Goal: Task Accomplishment & Management: Manage account settings

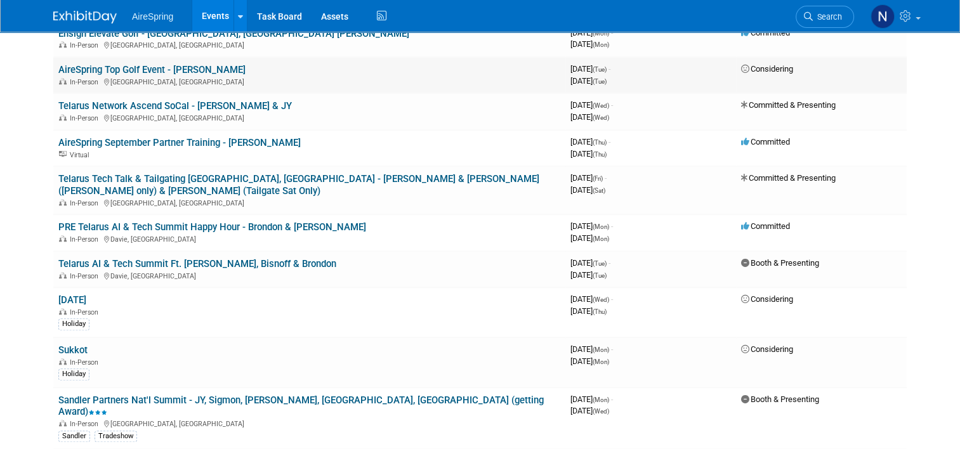
scroll to position [952, 0]
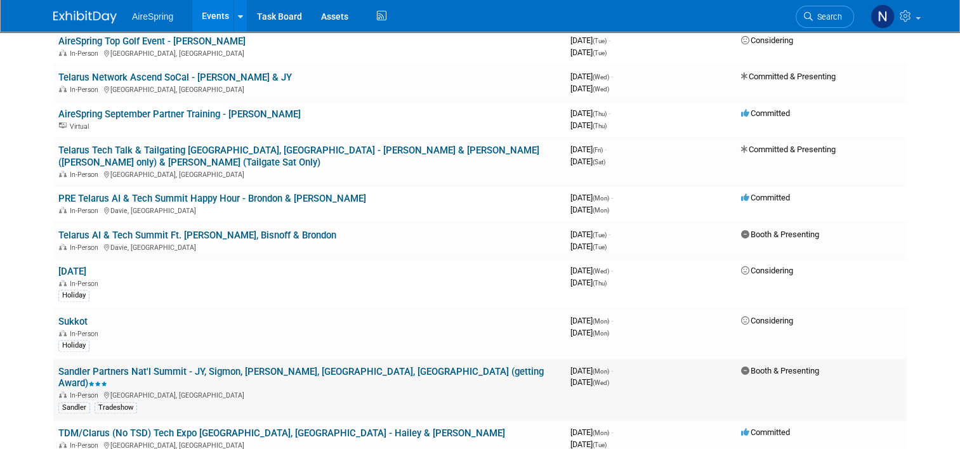
click at [163, 366] on link "Sandler Partners Nat'l Summit - JY, Sigmon, [PERSON_NAME], [GEOGRAPHIC_DATA], […" at bounding box center [301, 377] width 486 height 23
click at [189, 359] on td "Sandler Partners Nat'l Summit - JY, Sigmon, Castillo, Valderrama, Bender (getti…" at bounding box center [309, 390] width 512 height 62
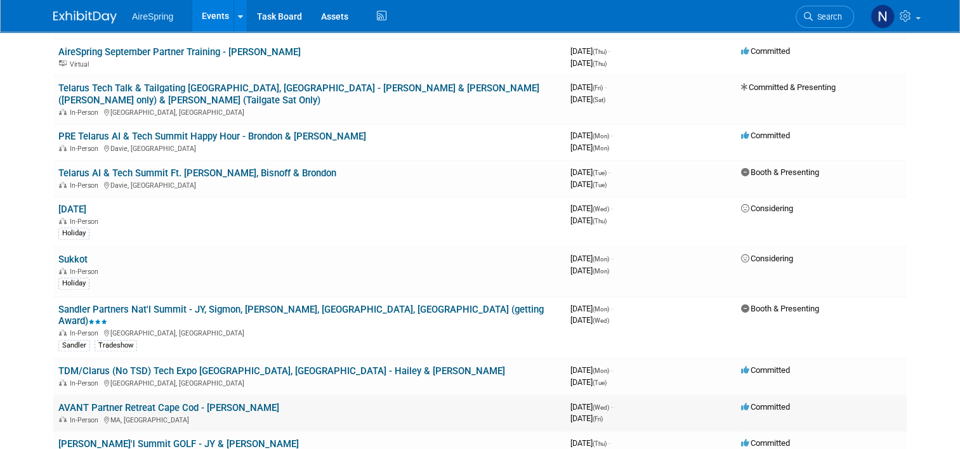
scroll to position [1079, 0]
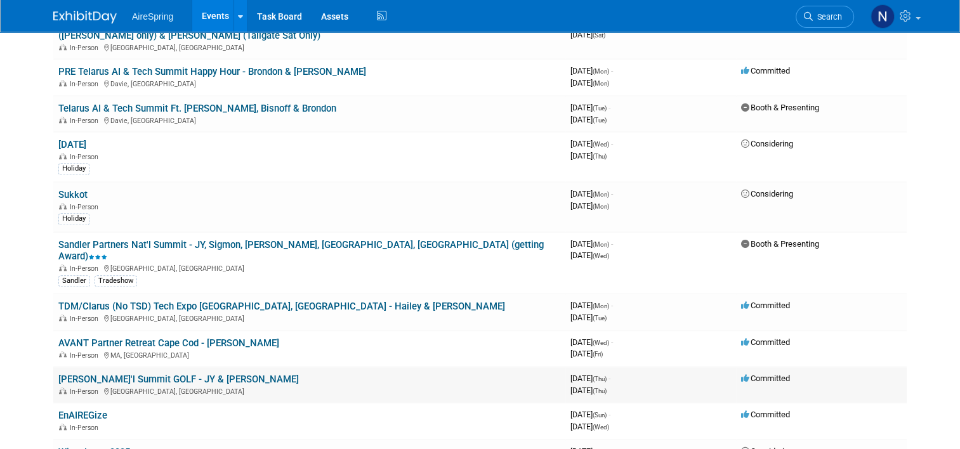
click at [102, 374] on link "[PERSON_NAME]'l Summit GOLF - JY & [PERSON_NAME]" at bounding box center [178, 379] width 241 height 11
click at [244, 239] on link "Sandler Partners Nat'l Summit - JY, Sigmon, [PERSON_NAME], [GEOGRAPHIC_DATA], […" at bounding box center [301, 250] width 486 height 23
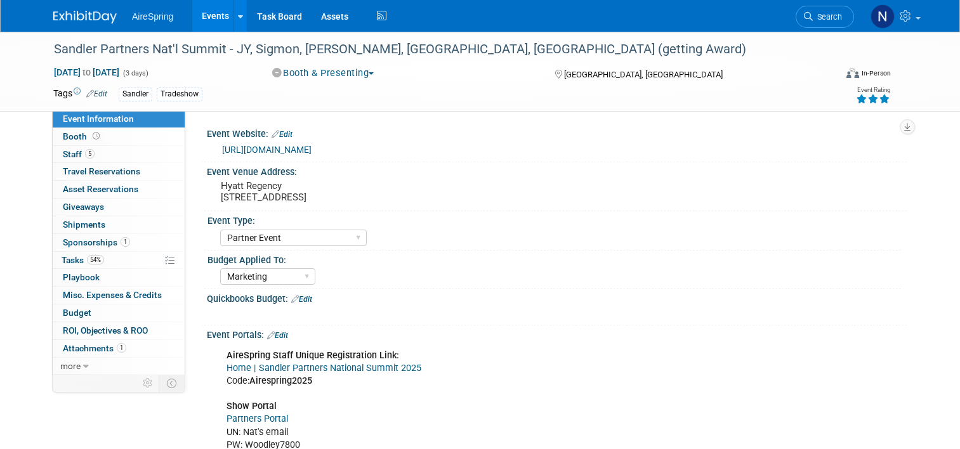
select select "Partner Event"
select select "Marketing"
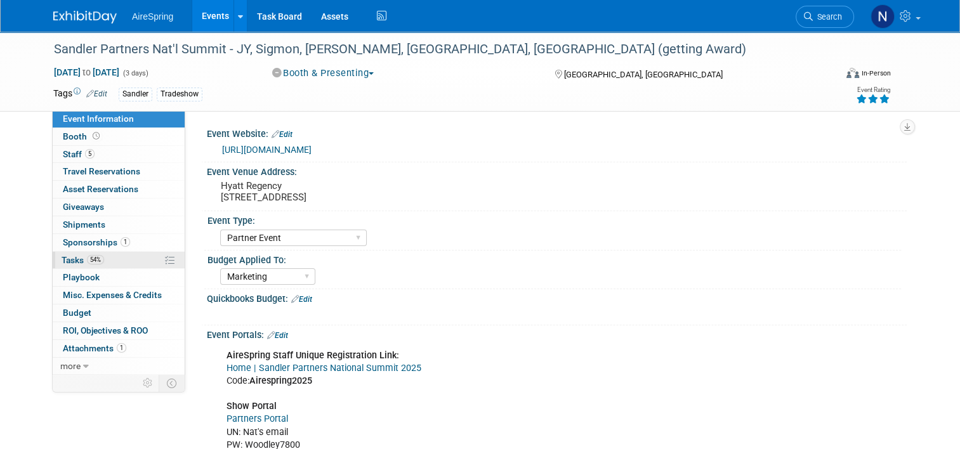
click at [103, 259] on link "54% Tasks 54%" at bounding box center [119, 260] width 132 height 17
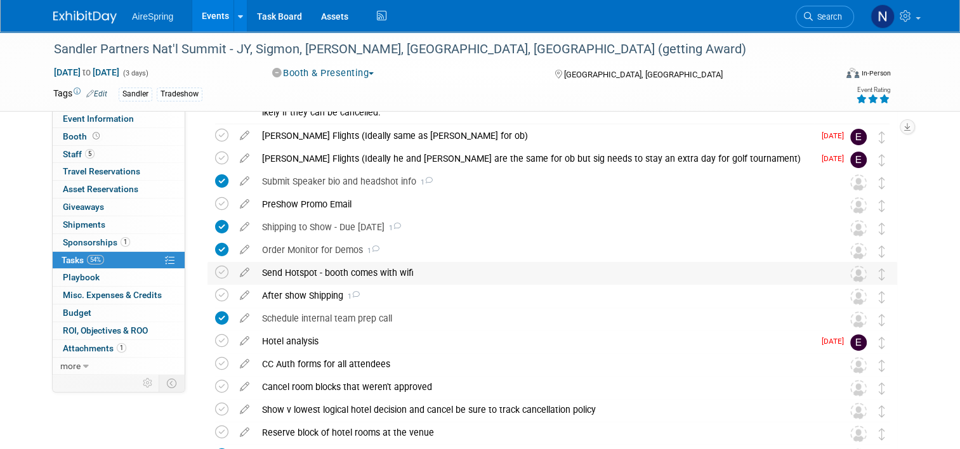
scroll to position [317, 0]
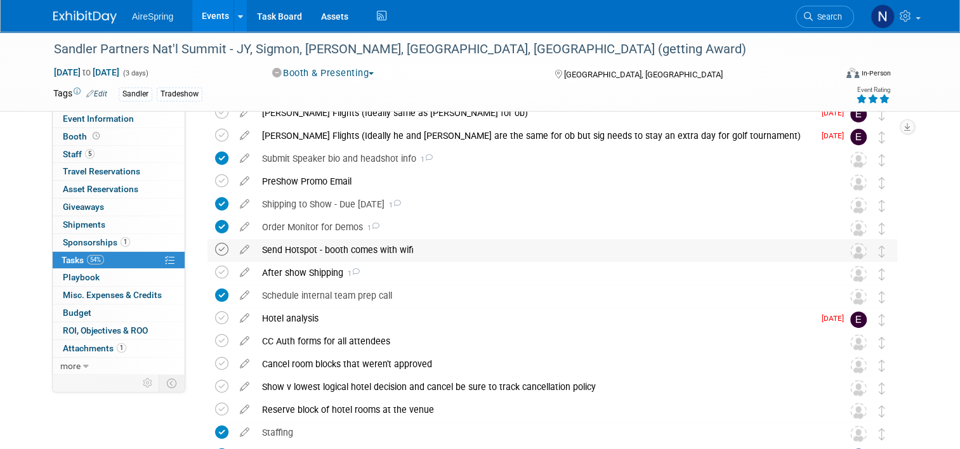
click at [215, 250] on icon at bounding box center [221, 249] width 13 height 13
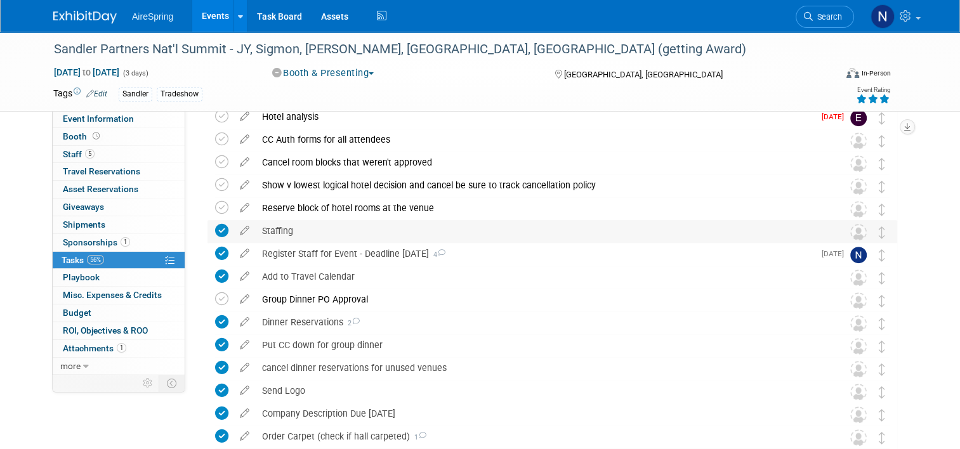
scroll to position [583, 0]
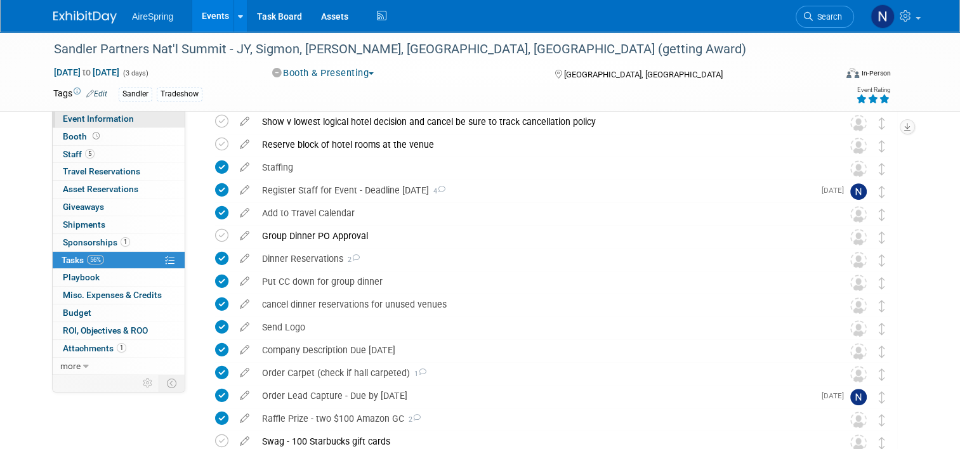
click at [142, 121] on link "Event Information" at bounding box center [119, 118] width 132 height 17
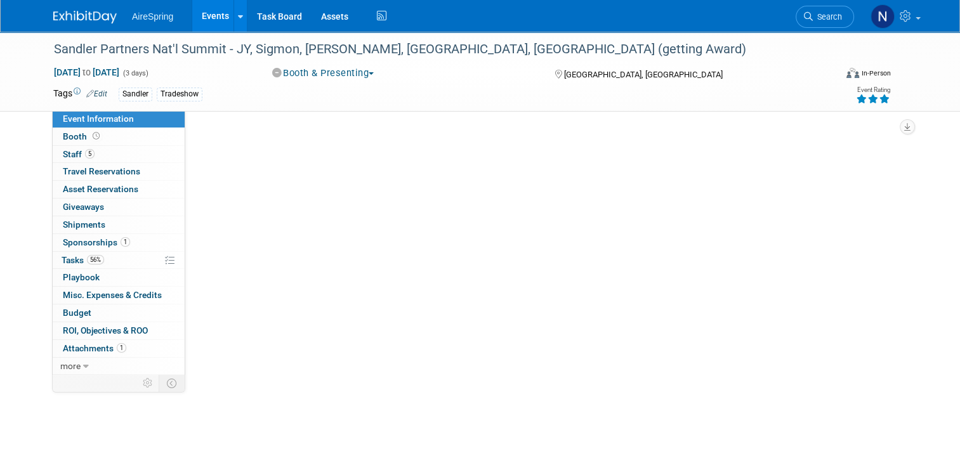
scroll to position [0, 0]
select select "Partner Event"
select select "Marketing"
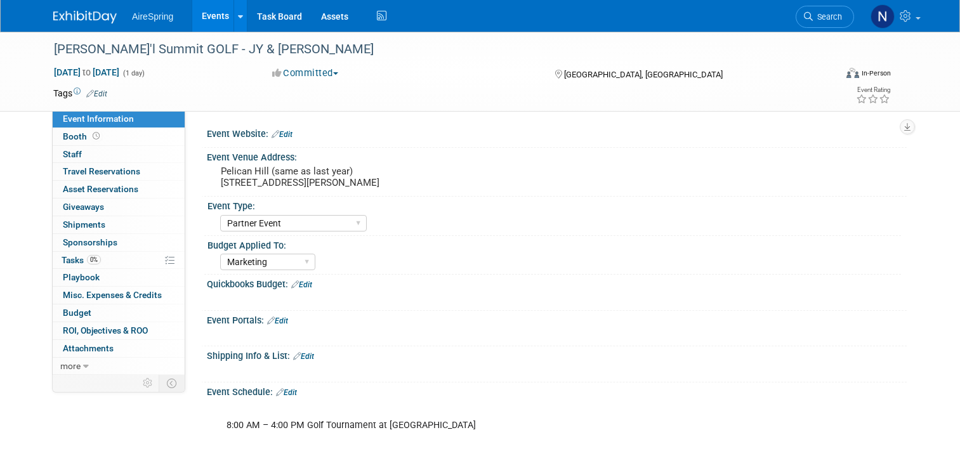
select select "Partner Event"
select select "Marketing"
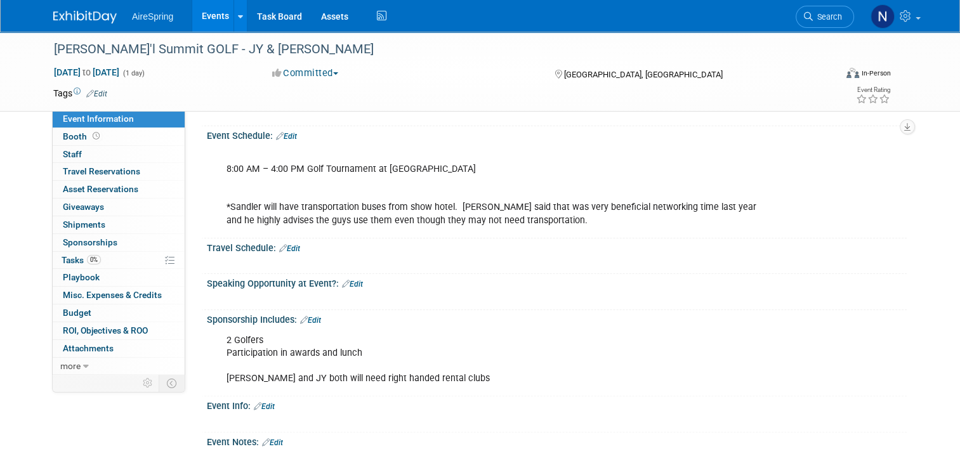
scroll to position [254, 0]
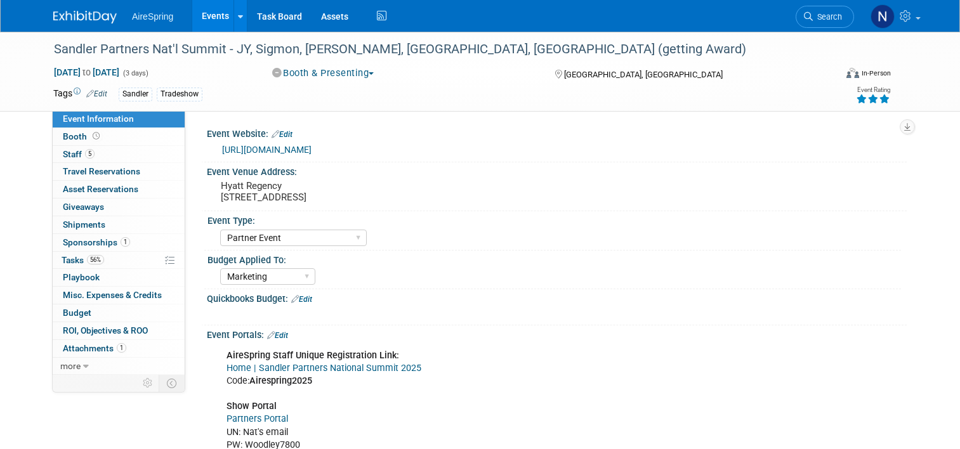
select select "Partner Event"
select select "Marketing"
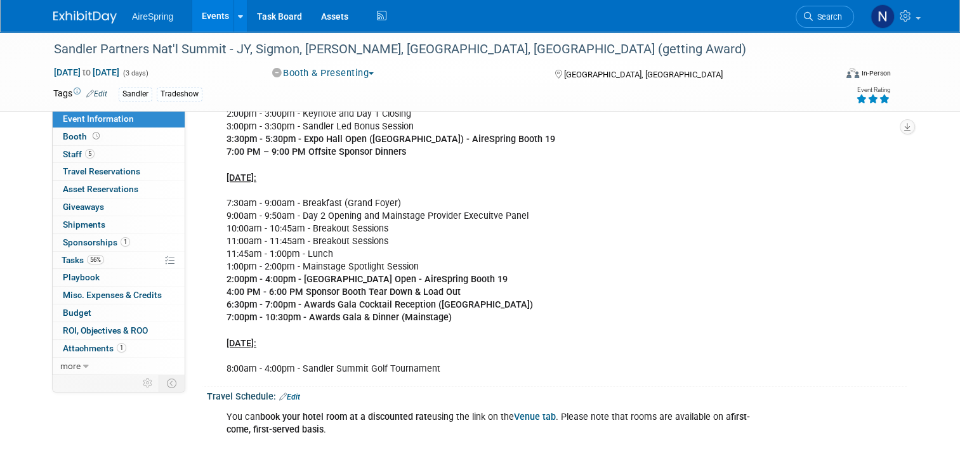
scroll to position [1143, 0]
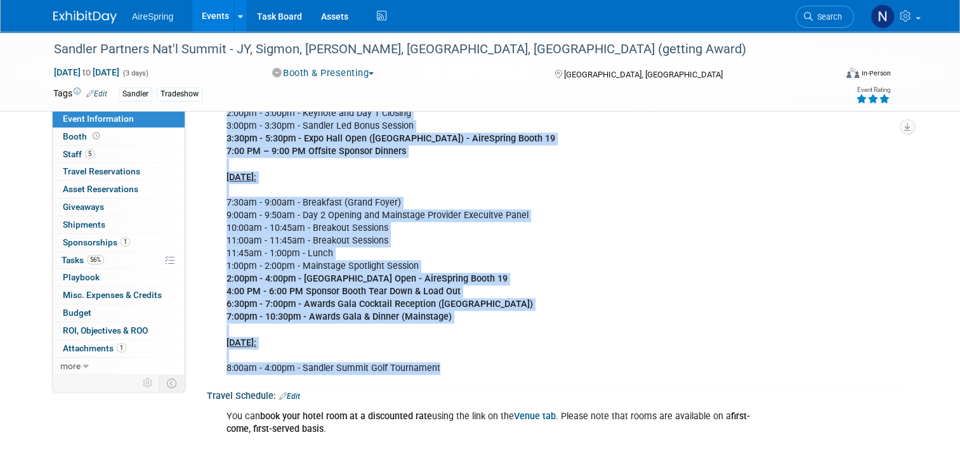
drag, startPoint x: 216, startPoint y: 152, endPoint x: 441, endPoint y: 345, distance: 297.1
click at [441, 345] on div "Agenda | Sandler Partners National Summit 2025 Mon., Oct 6: 2:00 PM – 5:00 pm -…" at bounding box center [494, 120] width 553 height 522
copy div "Mon., Oct 6: 2:00 PM – 5:00 pm - Sponsor Booth Set-Up 5:00pm - 7:00pm - Early b…"
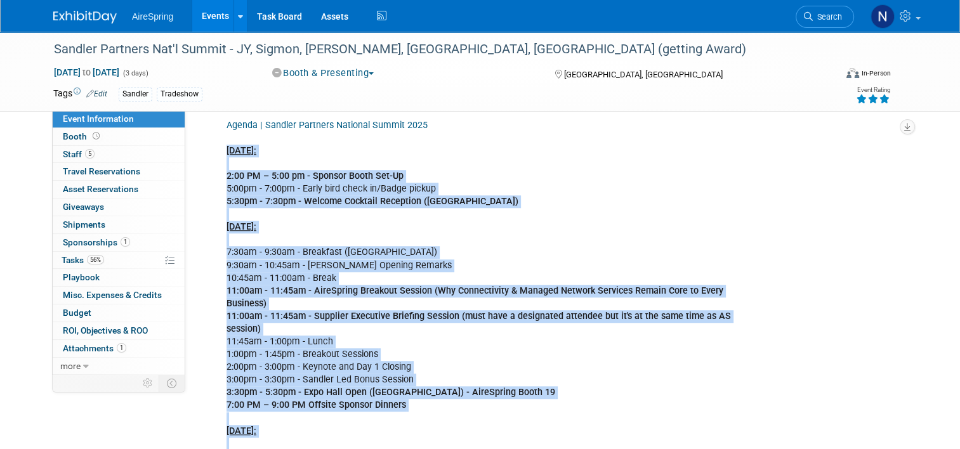
click at [299, 215] on div "Agenda | Sandler Partners National Summit 2025 Mon., Oct 6: 2:00 PM – 5:00 pm -…" at bounding box center [494, 374] width 553 height 522
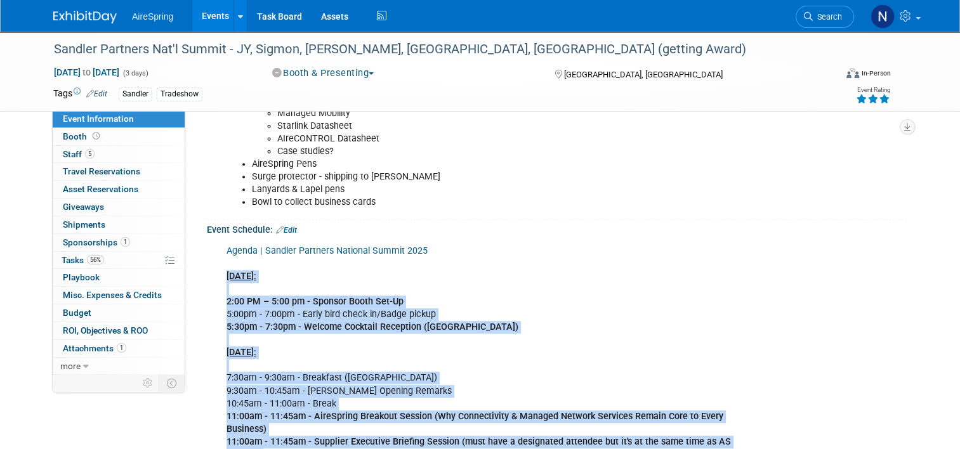
scroll to position [762, 0]
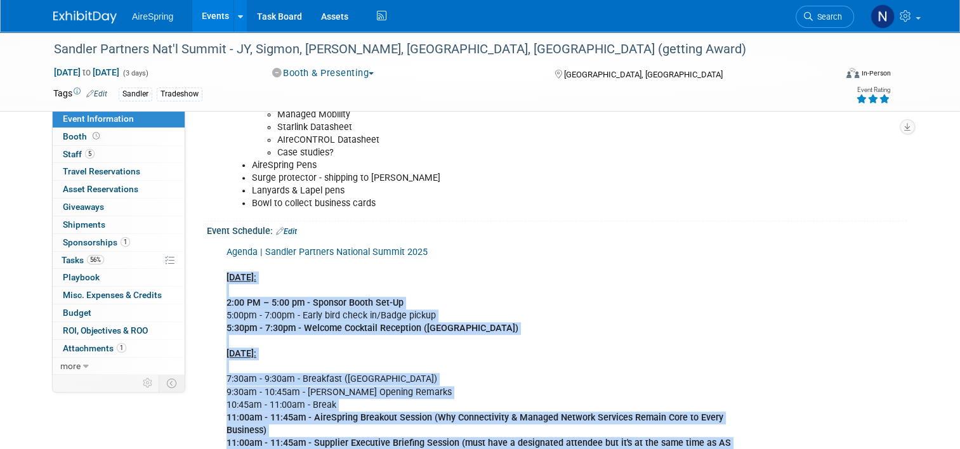
click at [297, 249] on link "Agenda | Sandler Partners National Summit 2025" at bounding box center [327, 252] width 201 height 11
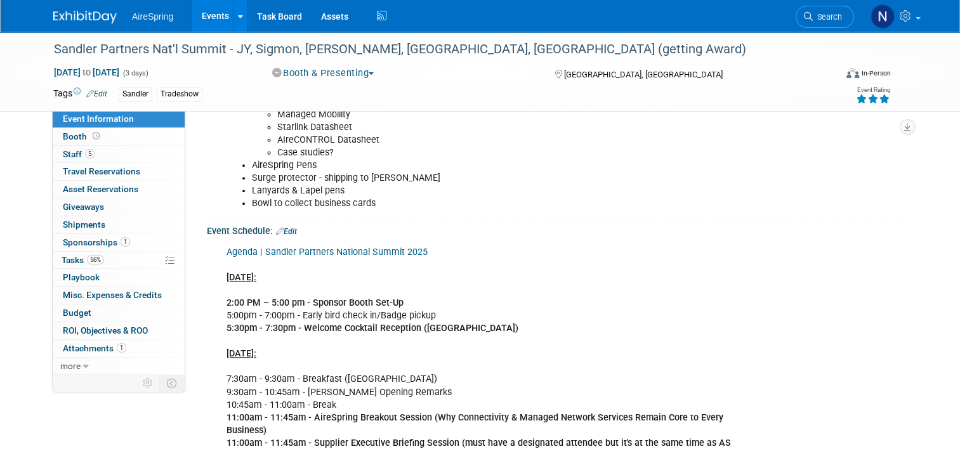
click at [560, 237] on div "Agenda | Sandler Partners National Summit 2025 Mon., Oct 6: 2:00 PM – 5:00 pm -…" at bounding box center [555, 240] width 684 height 6
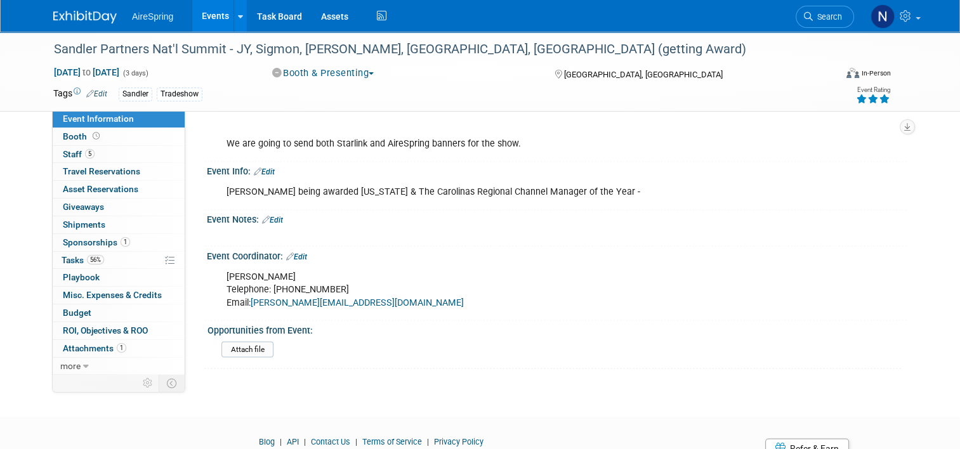
scroll to position [2200, 0]
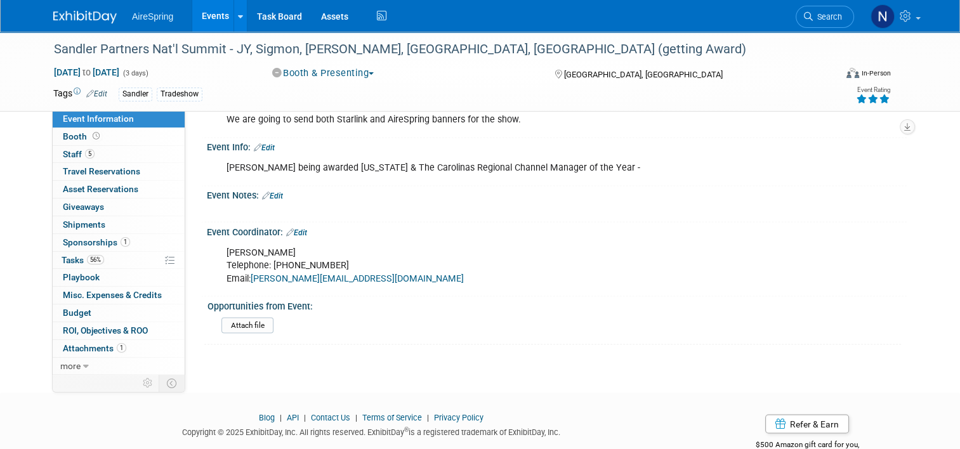
click at [206, 13] on link "Events" at bounding box center [215, 16] width 46 height 32
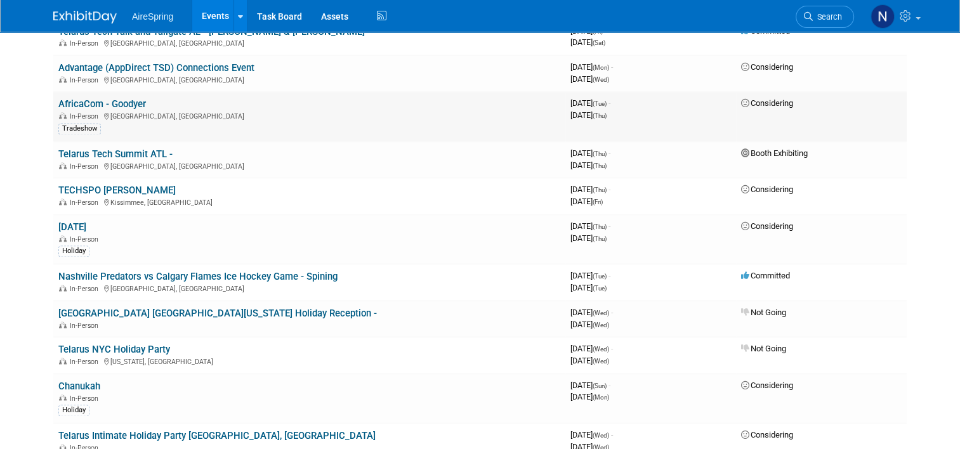
scroll to position [1904, 0]
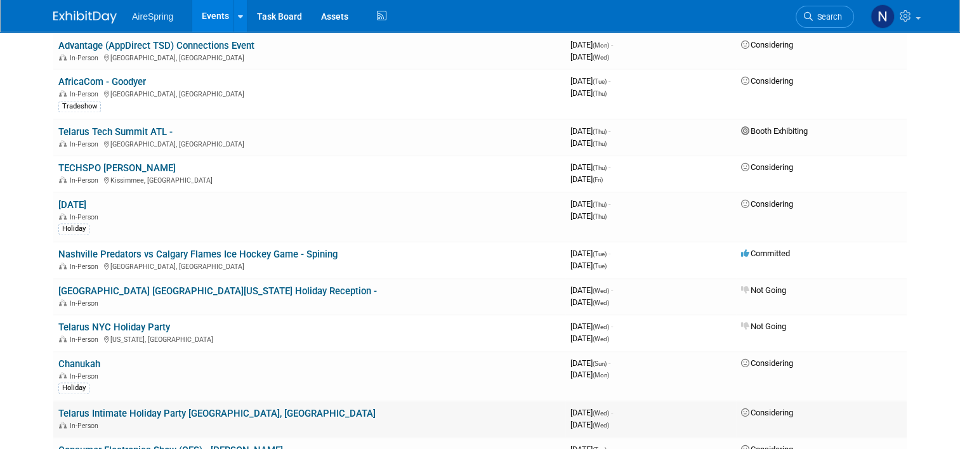
click at [197, 401] on td "Telarus Intimate Holiday Party [GEOGRAPHIC_DATA], [GEOGRAPHIC_DATA] In-Person" at bounding box center [309, 419] width 512 height 36
click at [197, 408] on link "Telarus Intimate Holiday Party [GEOGRAPHIC_DATA], [GEOGRAPHIC_DATA]" at bounding box center [216, 413] width 317 height 11
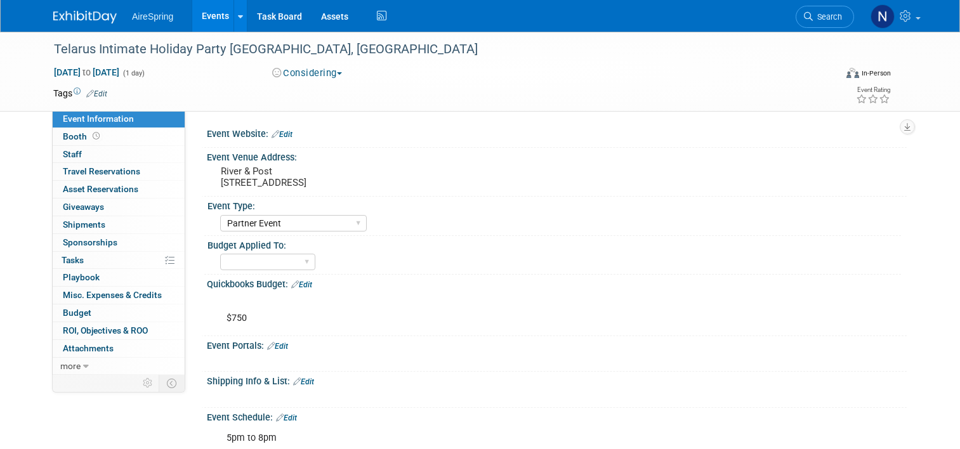
select select "Partner Event"
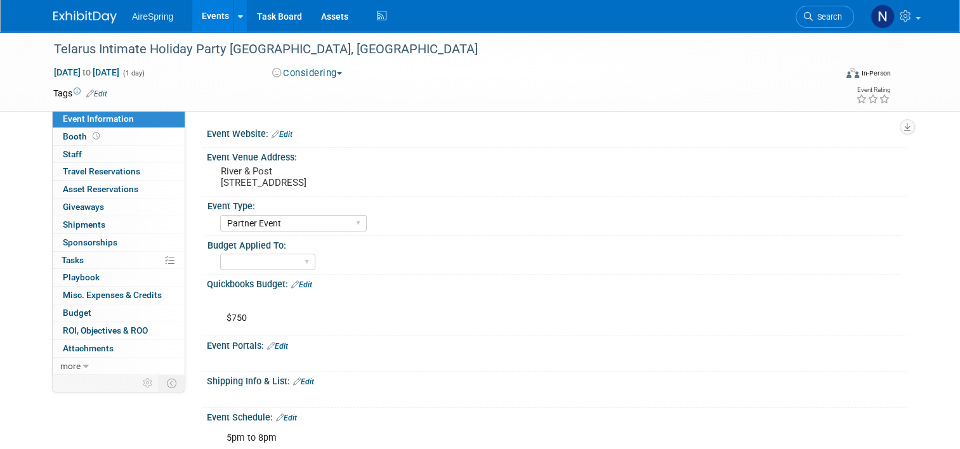
click at [299, 81] on div "Dec 17, 2025 to Dec 17, 2025 (1 day) Dec 17, 2025 to Dec 17, 2025 Considering C…" at bounding box center [472, 75] width 857 height 19
click at [300, 76] on button "Considering" at bounding box center [307, 73] width 79 height 13
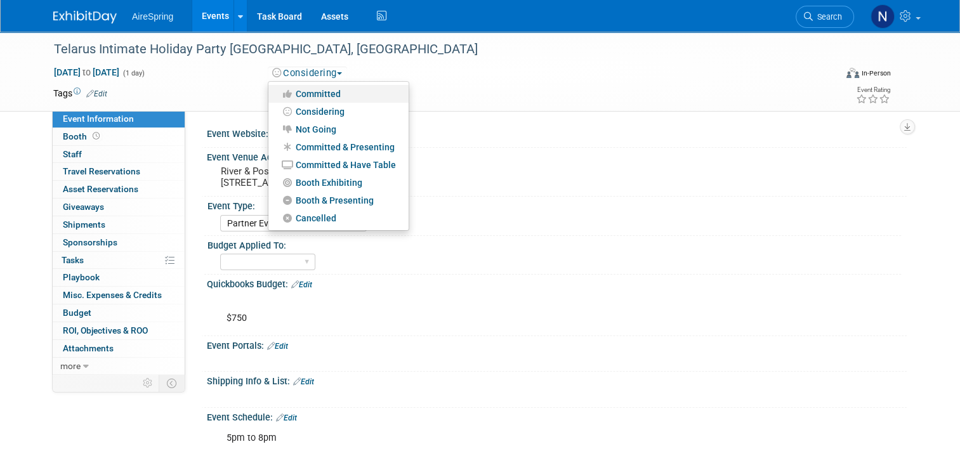
click at [302, 94] on link "Committed" at bounding box center [338, 94] width 140 height 18
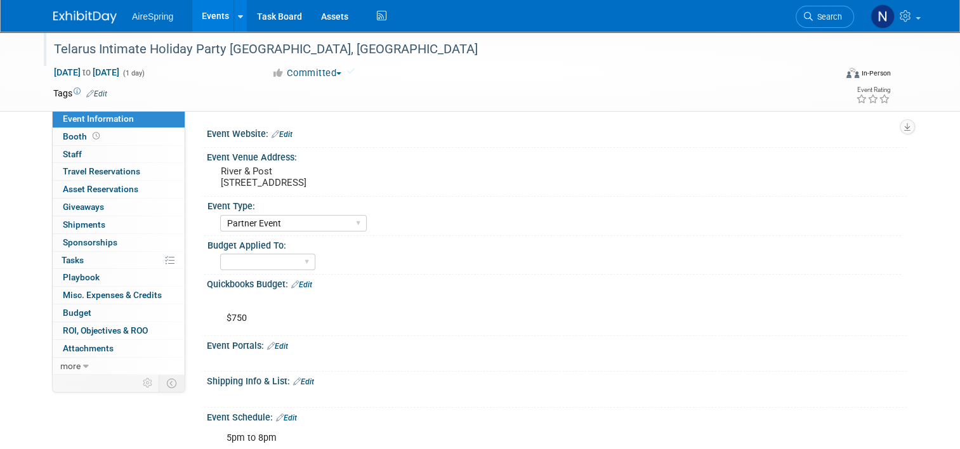
click at [347, 43] on div "Telarus Intimate Holiday Party Jacksonville, FL" at bounding box center [435, 49] width 771 height 23
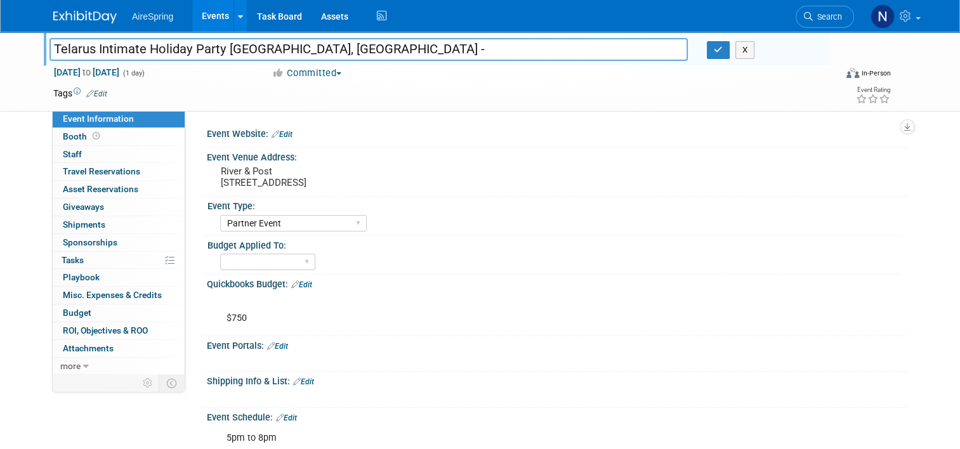
click at [218, 85] on div "Tags Edit" at bounding box center [400, 93] width 695 height 17
click at [338, 43] on input "Telarus Intimate Holiday Party Jacksonville, FL -" at bounding box center [369, 49] width 639 height 22
type input "Telarus Intimate Holiday Party [GEOGRAPHIC_DATA], [GEOGRAPHIC_DATA] - [GEOGRAPH…"
click at [724, 56] on button "button" at bounding box center [718, 50] width 23 height 18
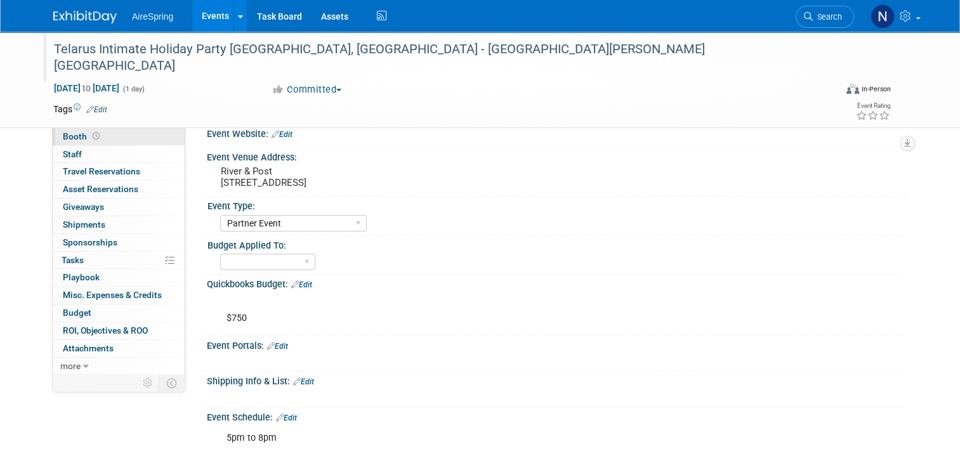
click at [110, 135] on link "Booth" at bounding box center [119, 136] width 132 height 17
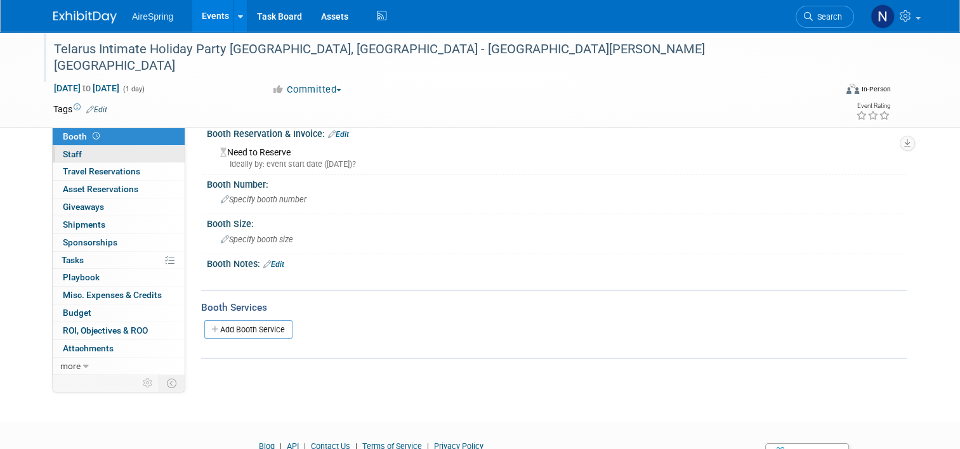
click at [105, 158] on link "0 Staff 0" at bounding box center [119, 154] width 132 height 17
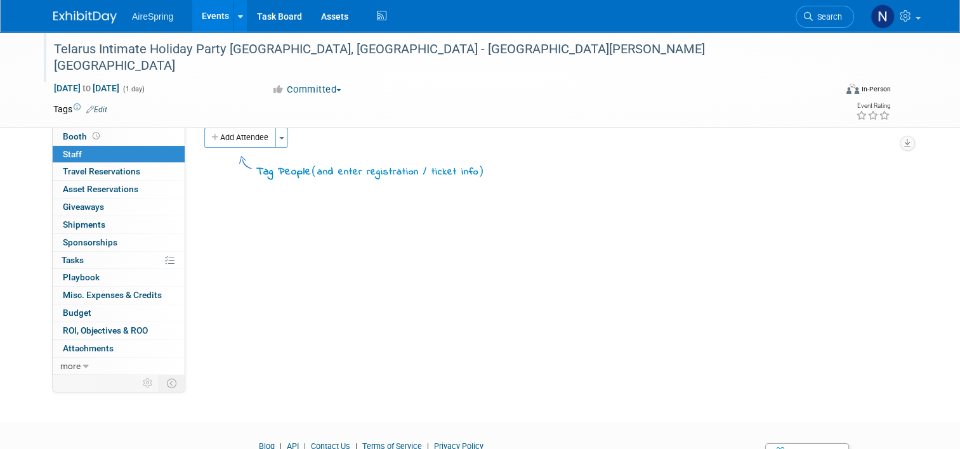
click at [282, 137] on div "Add Attendee Toggle Dropdown Quick -Tag Attendees Apply" at bounding box center [550, 138] width 693 height 20
click at [275, 145] on button "Toggle Dropdown" at bounding box center [281, 138] width 13 height 20
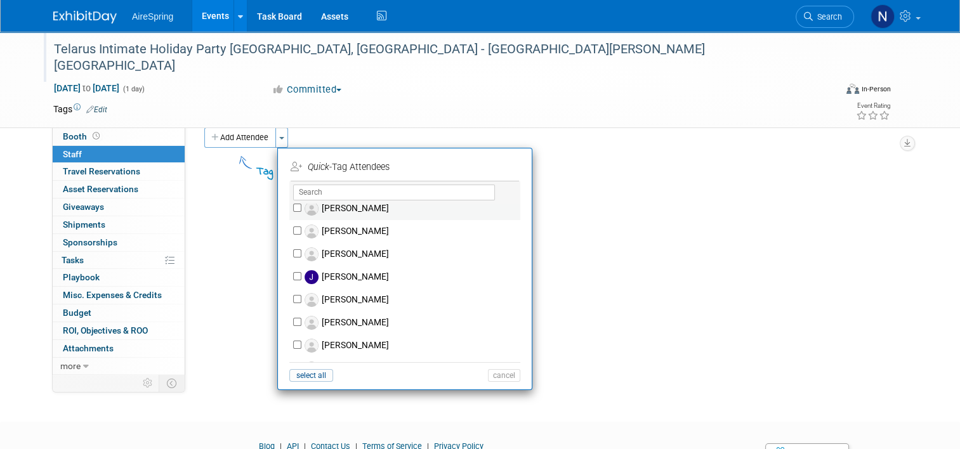
scroll to position [762, 0]
click at [362, 210] on label "[PERSON_NAME]" at bounding box center [413, 207] width 223 height 23
click at [302, 210] on input "Joe Brondon" at bounding box center [297, 206] width 8 height 8
checkbox input "true"
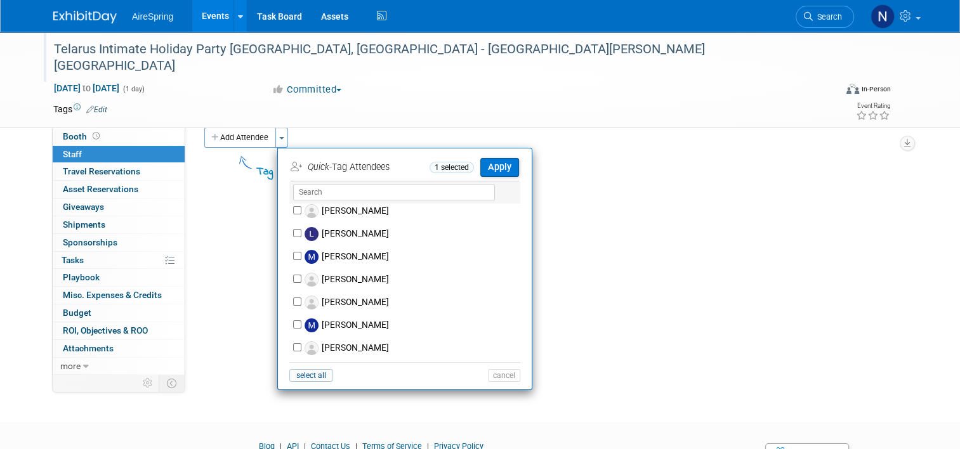
scroll to position [1014, 0]
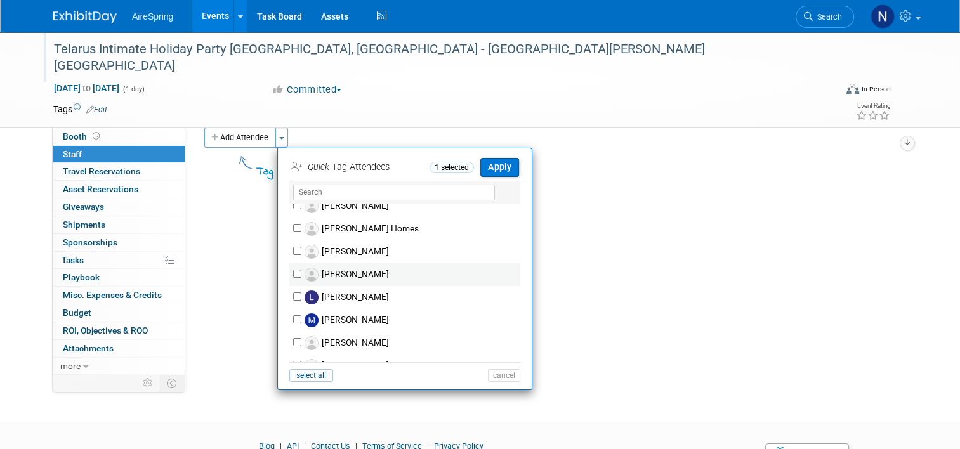
click at [361, 275] on label "Laura Hester" at bounding box center [413, 274] width 223 height 23
click at [302, 275] on input "Laura Hester" at bounding box center [297, 274] width 8 height 8
checkbox input "true"
click at [490, 175] on button "Apply" at bounding box center [499, 167] width 39 height 18
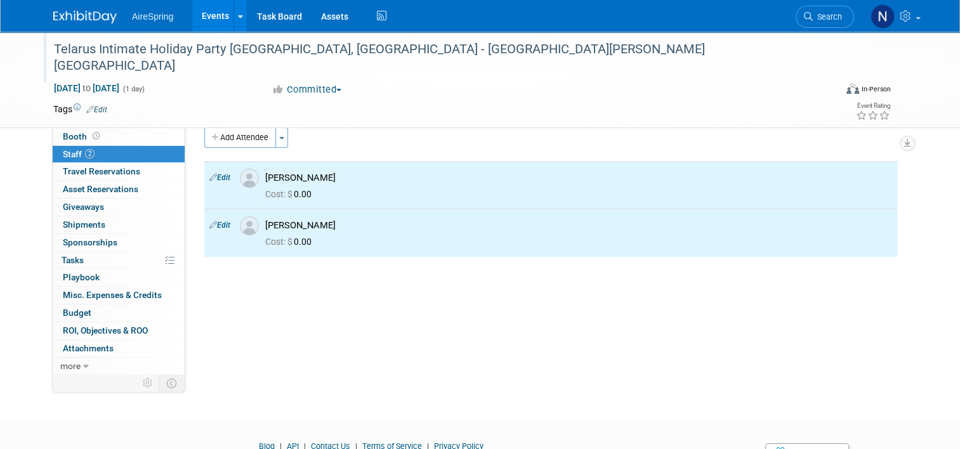
click at [122, 114] on span "Event Information" at bounding box center [98, 119] width 71 height 10
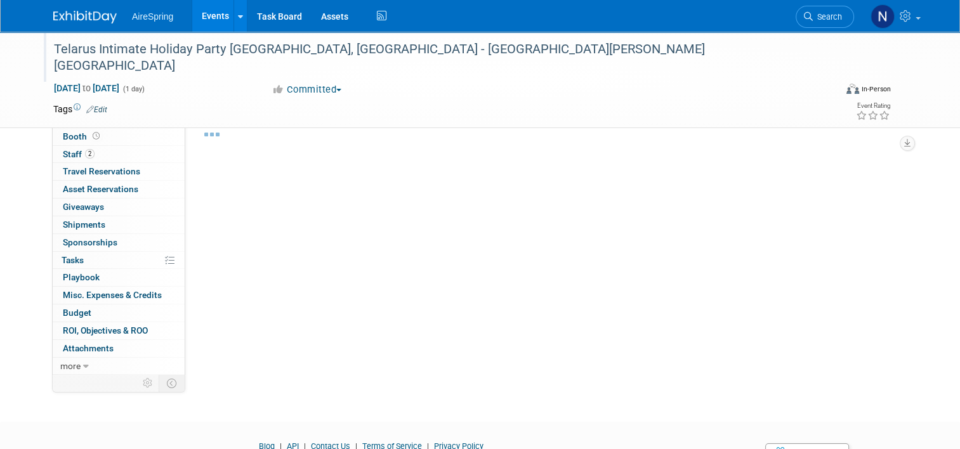
select select "Partner Event"
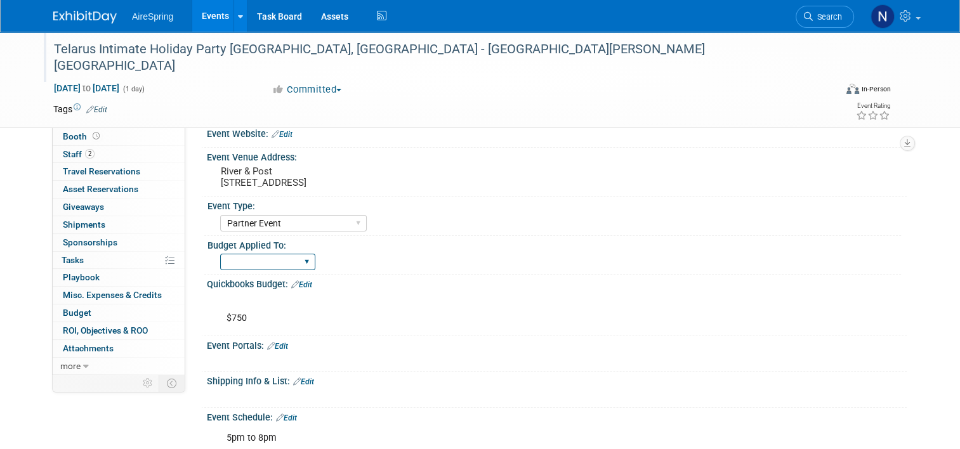
click at [256, 260] on select "Marketing Sales Operations Customer" at bounding box center [267, 262] width 95 height 17
select select "Marketing"
click at [220, 254] on select "Marketing Sales Operations Customer" at bounding box center [267, 262] width 95 height 17
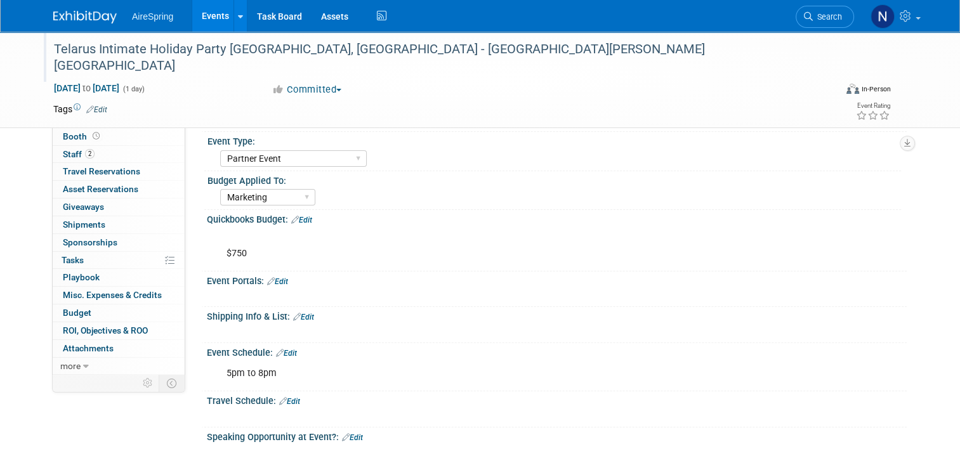
scroll to position [0, 0]
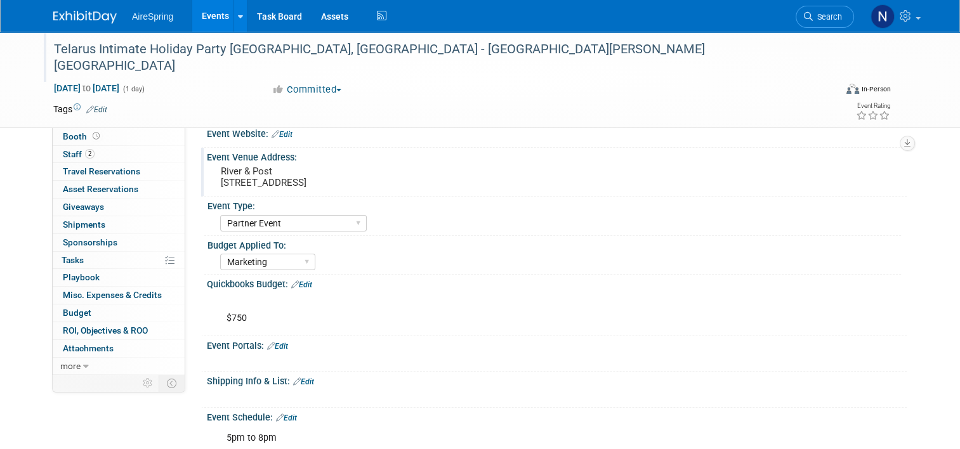
click at [345, 168] on pre "River & Post 1000 Riverside Ave #100, Jacksonville, FL 32204" at bounding box center [353, 177] width 264 height 23
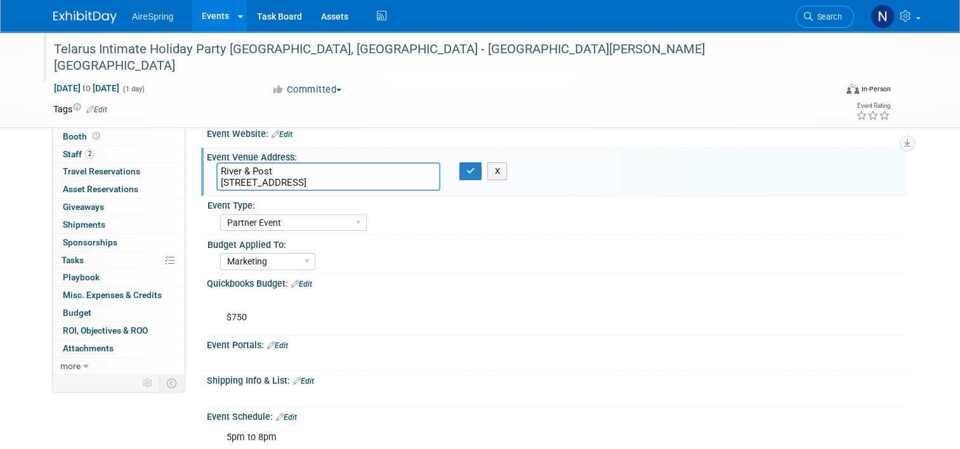
drag, startPoint x: 284, startPoint y: 169, endPoint x: 182, endPoint y: 173, distance: 102.9
click at [185, 173] on div "Event Website: Edit Event Venue Address: River & Post 1000 Riverside Ave #100, …" at bounding box center [546, 241] width 722 height 263
drag, startPoint x: 424, startPoint y: 183, endPoint x: 203, endPoint y: 182, distance: 220.9
click at [207, 183] on div "River & Post 1000 Riverside Ave #100, Jacksonville, FL 32204" at bounding box center [328, 176] width 243 height 29
click at [474, 170] on button "button" at bounding box center [471, 171] width 23 height 18
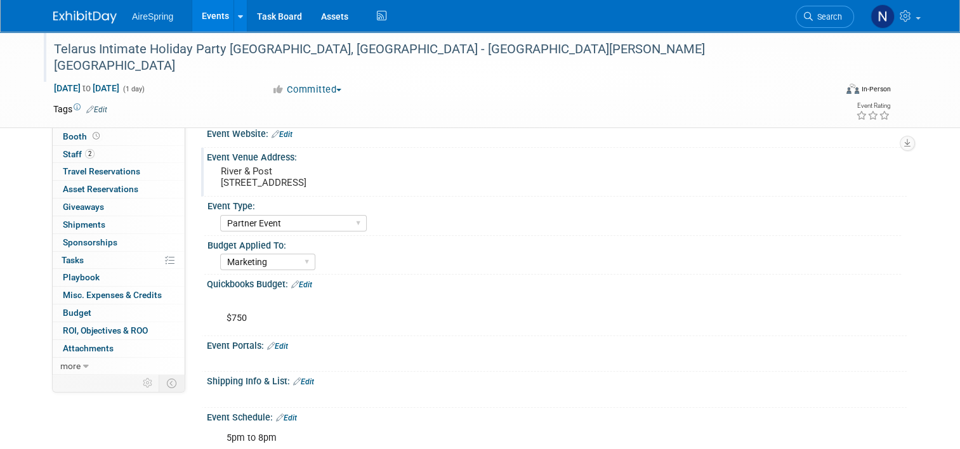
click at [210, 11] on link "Events" at bounding box center [215, 16] width 46 height 32
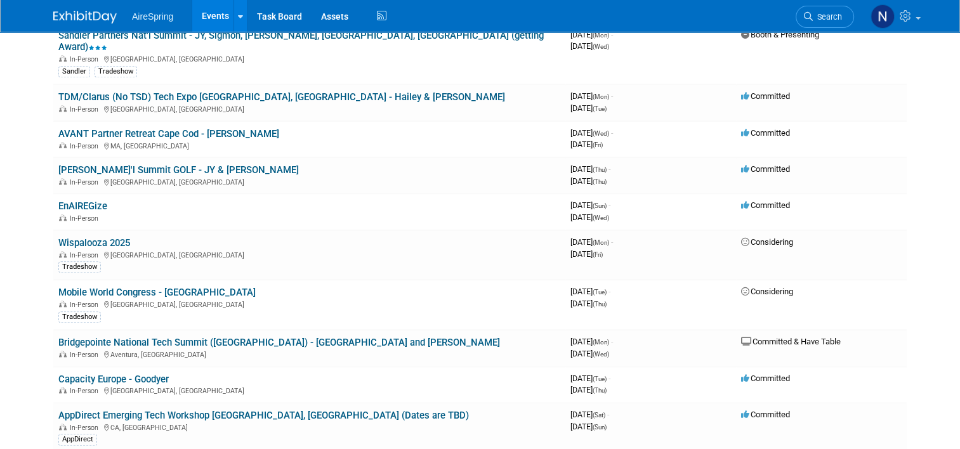
scroll to position [1206, 0]
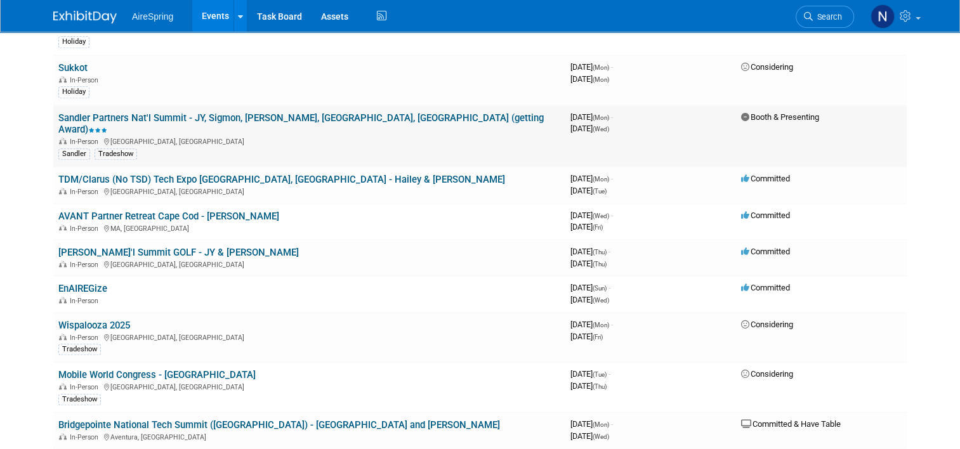
click at [202, 112] on link "Sandler Partners Nat'l Summit - JY, Sigmon, [PERSON_NAME], [GEOGRAPHIC_DATA], […" at bounding box center [301, 123] width 486 height 23
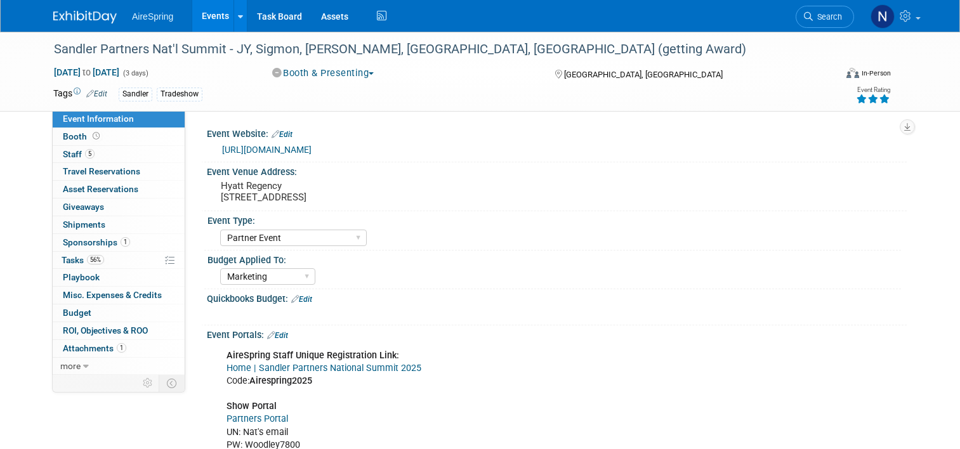
select select "Partner Event"
select select "Marketing"
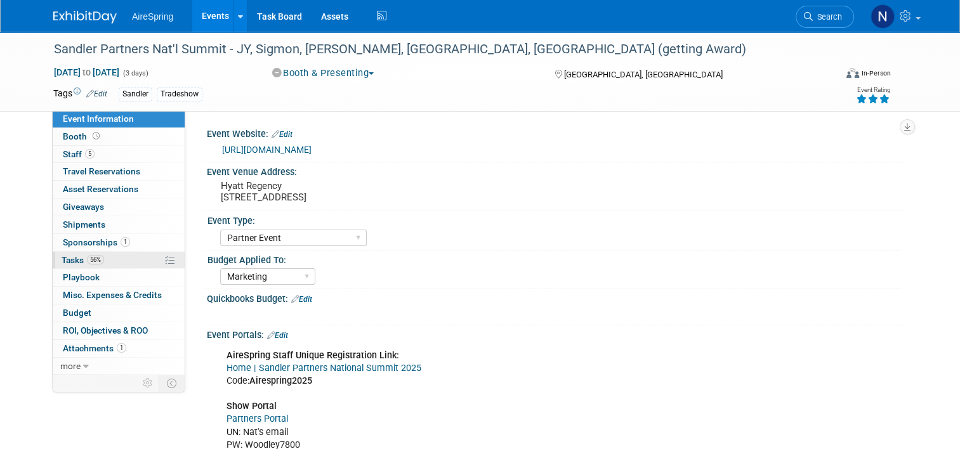
click at [66, 263] on span "Tasks 56%" at bounding box center [83, 260] width 43 height 10
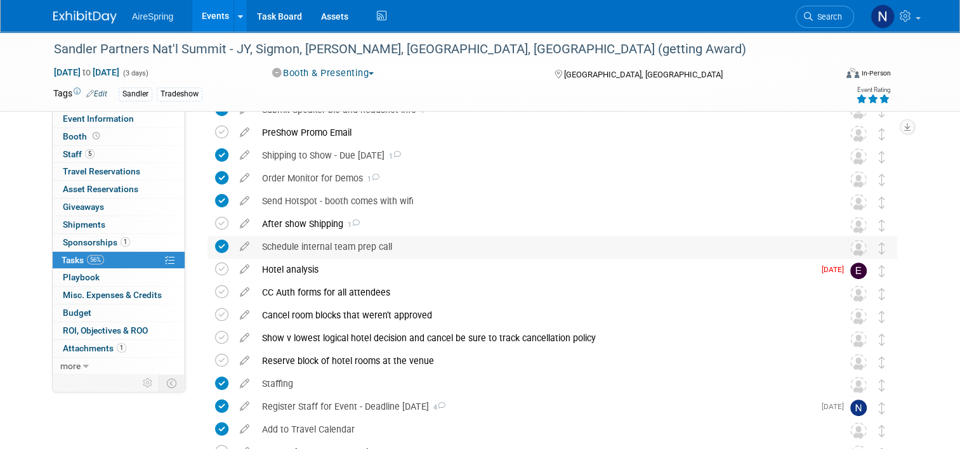
scroll to position [508, 0]
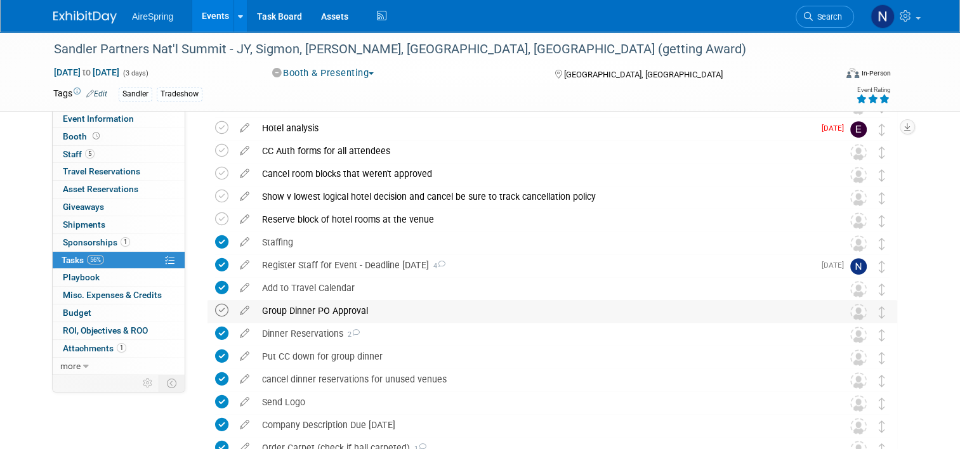
click at [215, 314] on icon at bounding box center [221, 310] width 13 height 13
click at [215, 13] on link "Events" at bounding box center [215, 16] width 46 height 32
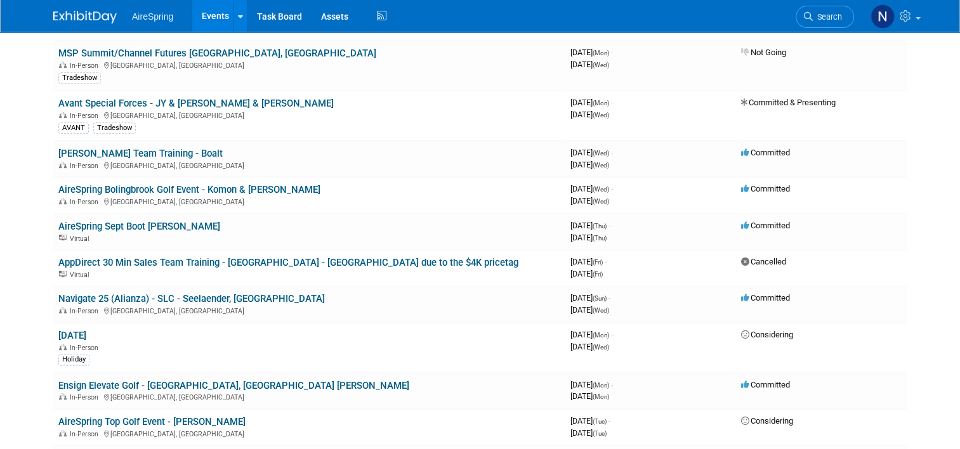
scroll to position [698, 0]
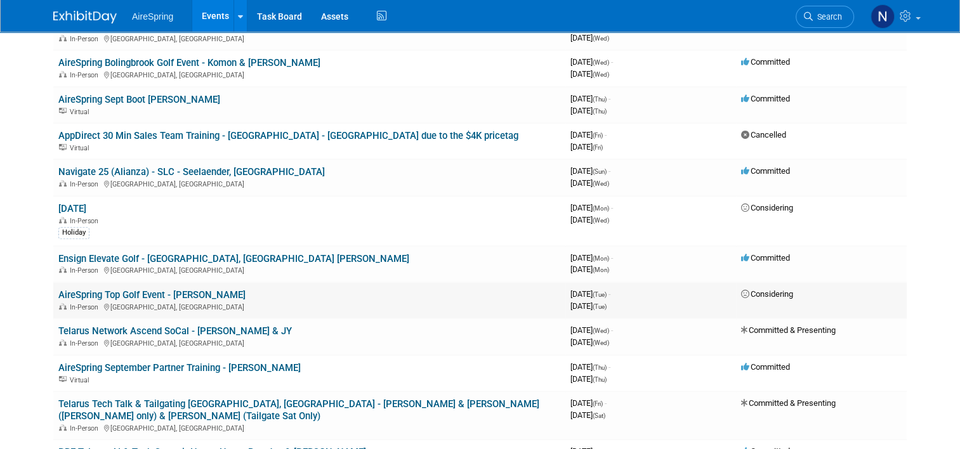
click at [135, 289] on link "AireSpring Top Golf Event - [PERSON_NAME]" at bounding box center [151, 294] width 187 height 11
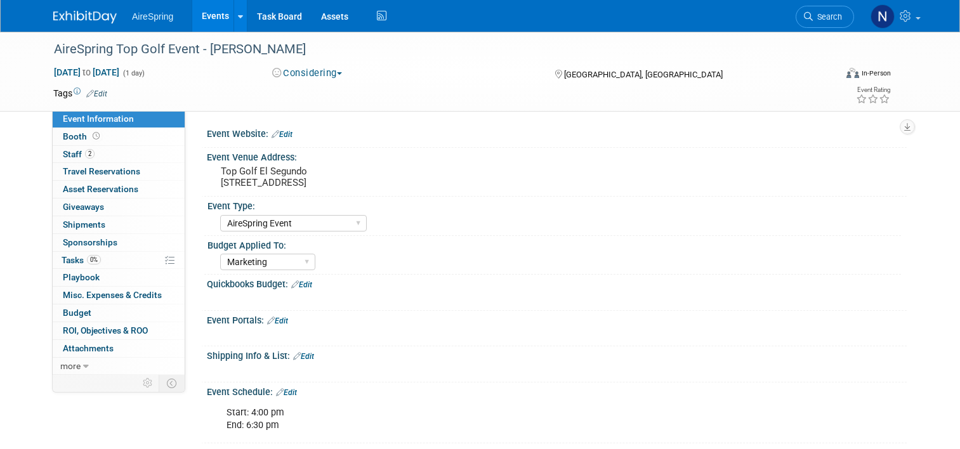
select select "AireSpring Event"
select select "Marketing"
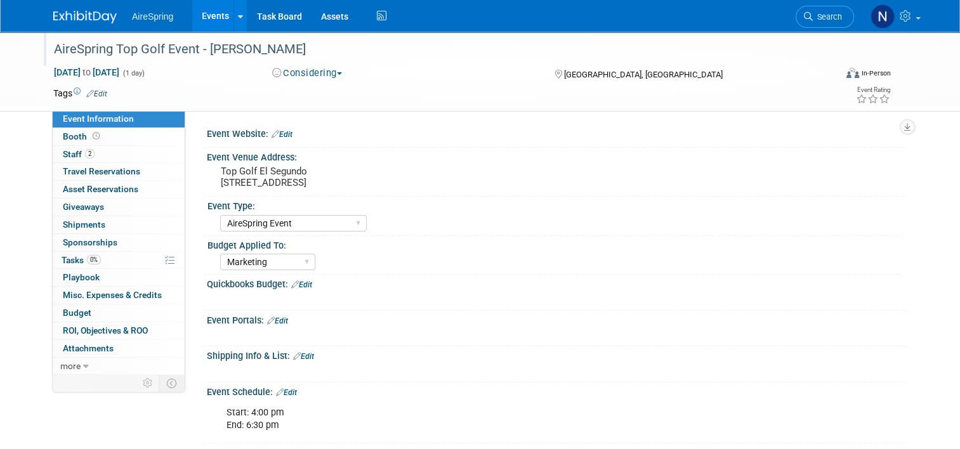
click at [286, 48] on div "AireSpring Top Golf Event - [PERSON_NAME]" at bounding box center [435, 49] width 771 height 23
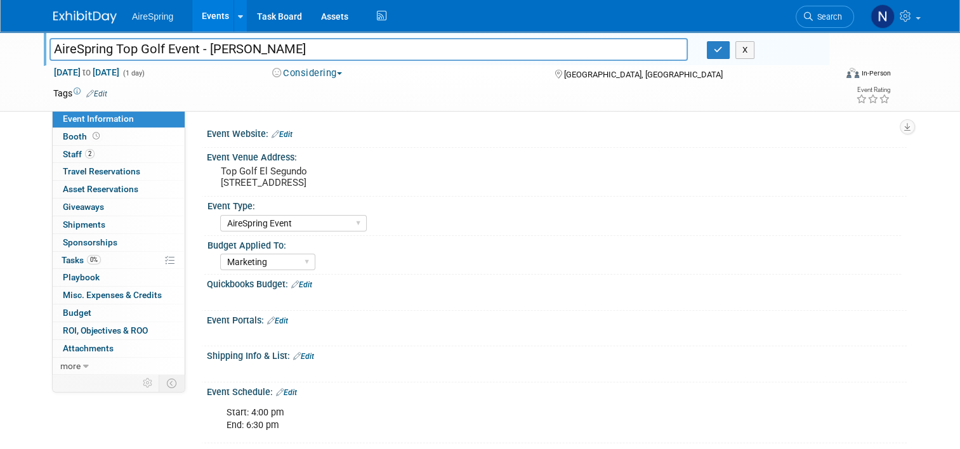
click at [326, 72] on button "Considering" at bounding box center [307, 73] width 79 height 13
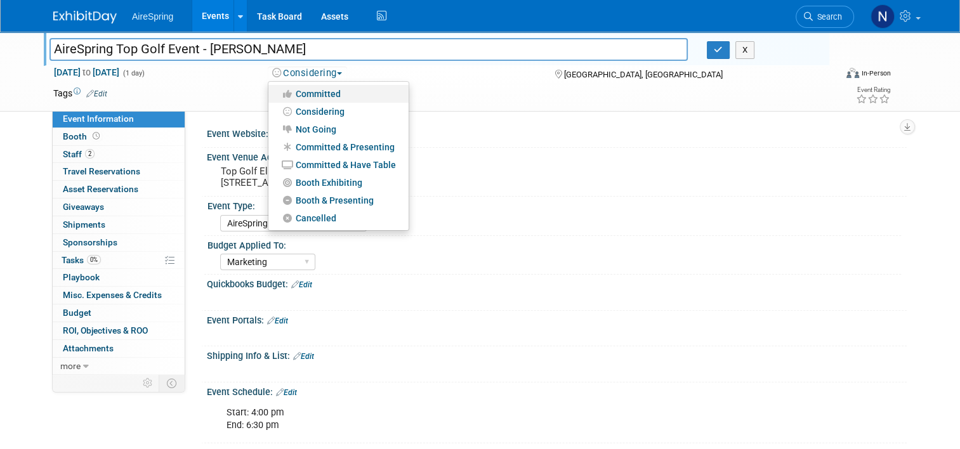
drag, startPoint x: 330, startPoint y: 89, endPoint x: 311, endPoint y: 66, distance: 29.7
click at [331, 89] on link "Committed" at bounding box center [338, 94] width 140 height 18
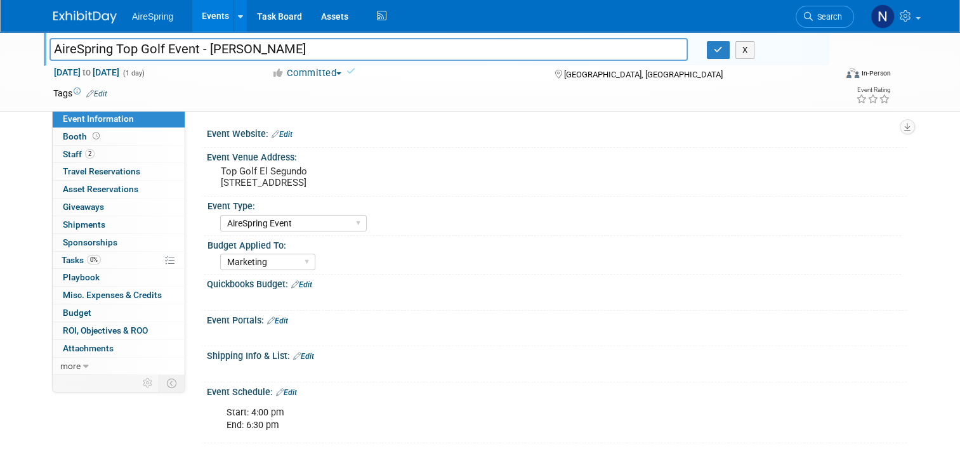
click at [311, 52] on input "AireSpring Top Golf Event - Castillo, JY" at bounding box center [369, 49] width 639 height 22
type input "AireSpring Top Golf Event - [GEOGRAPHIC_DATA], [GEOGRAPHIC_DATA]"
drag, startPoint x: 720, startPoint y: 46, endPoint x: 392, endPoint y: 20, distance: 329.2
click at [720, 48] on icon "button" at bounding box center [718, 50] width 9 height 8
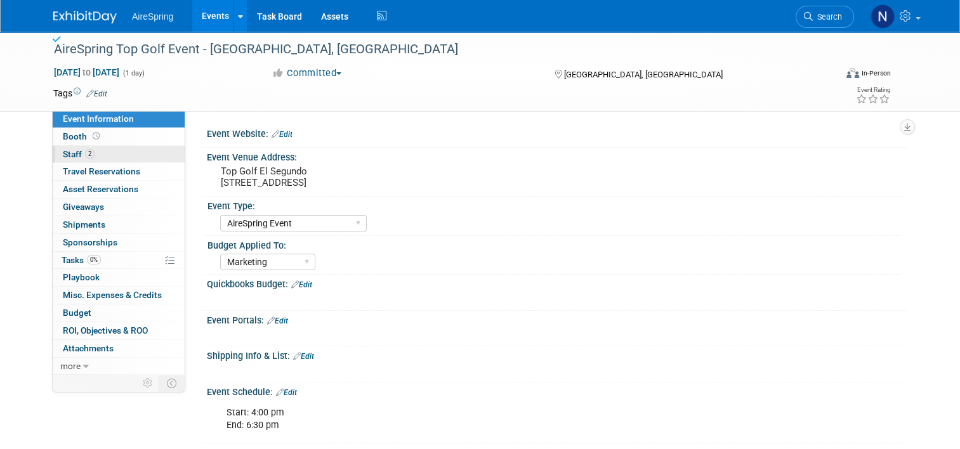
click at [69, 146] on link "2 Staff 2" at bounding box center [119, 154] width 132 height 17
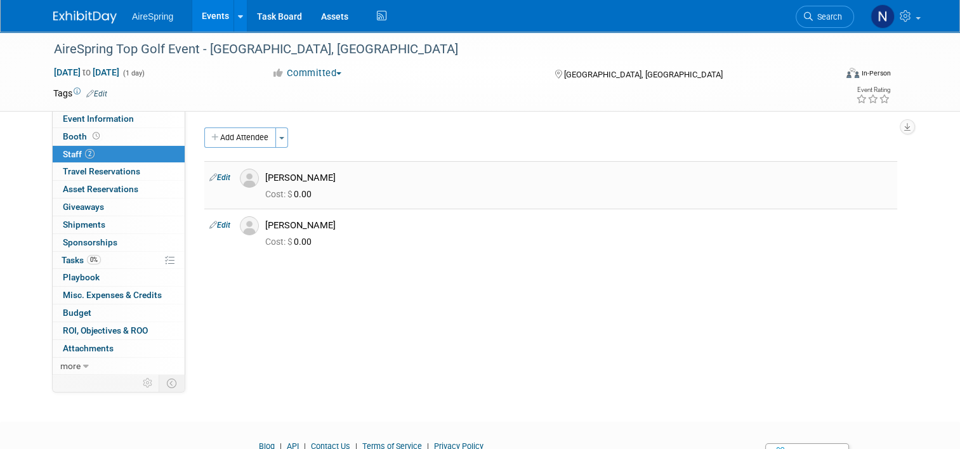
click at [216, 174] on link "Edit" at bounding box center [219, 177] width 21 height 9
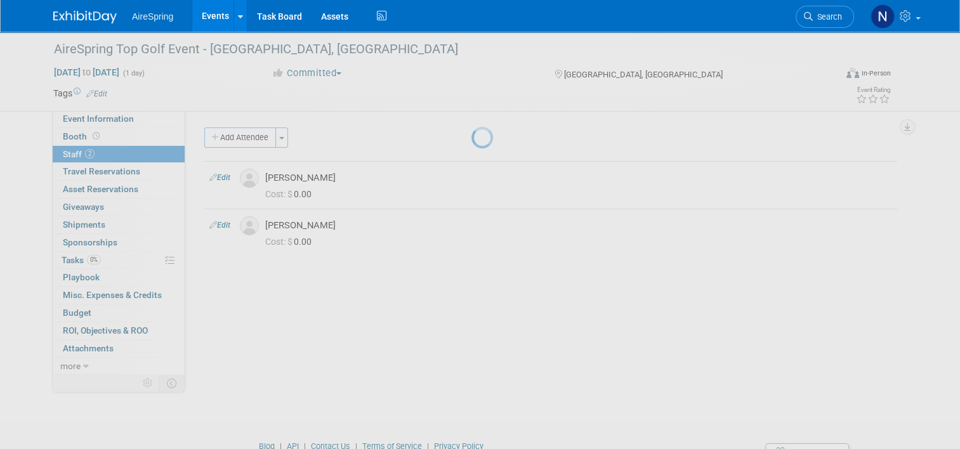
select select "c8e62633-bc5b-45fa-bb22-f5c15748a039"
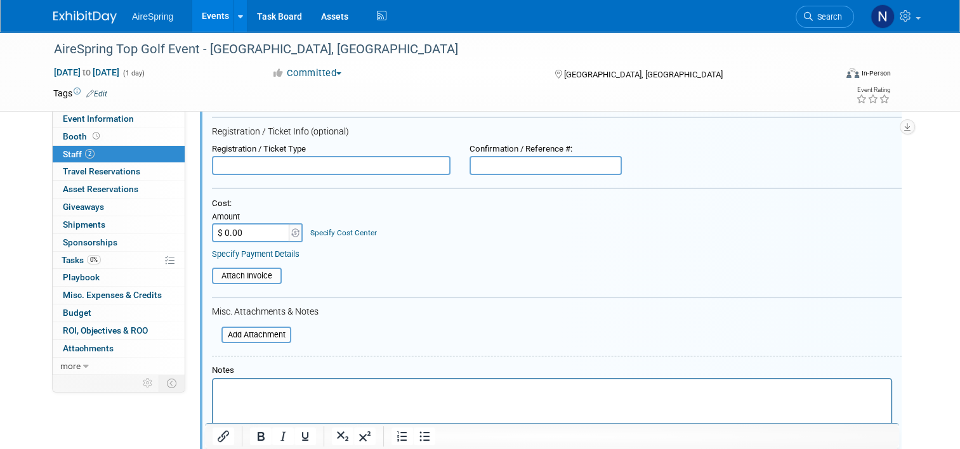
scroll to position [401, 0]
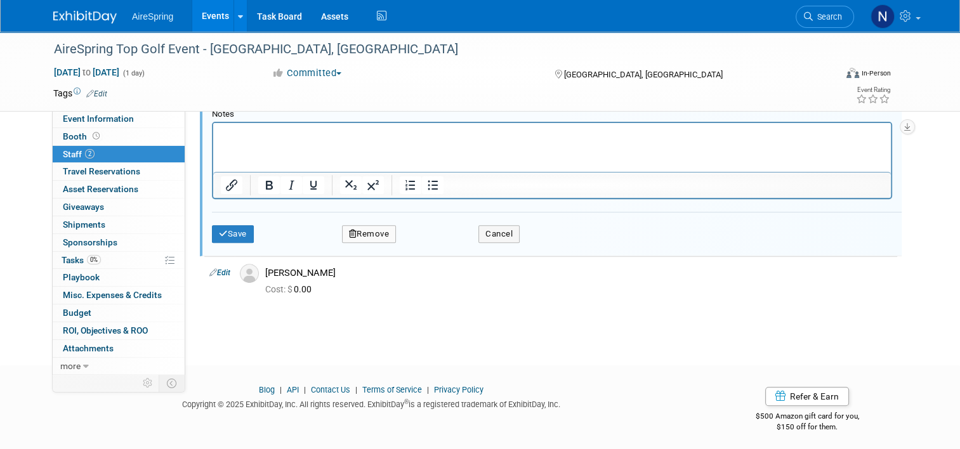
click at [380, 234] on button "Remove" at bounding box center [369, 234] width 55 height 18
click at [436, 240] on link "Yes" at bounding box center [438, 241] width 37 height 20
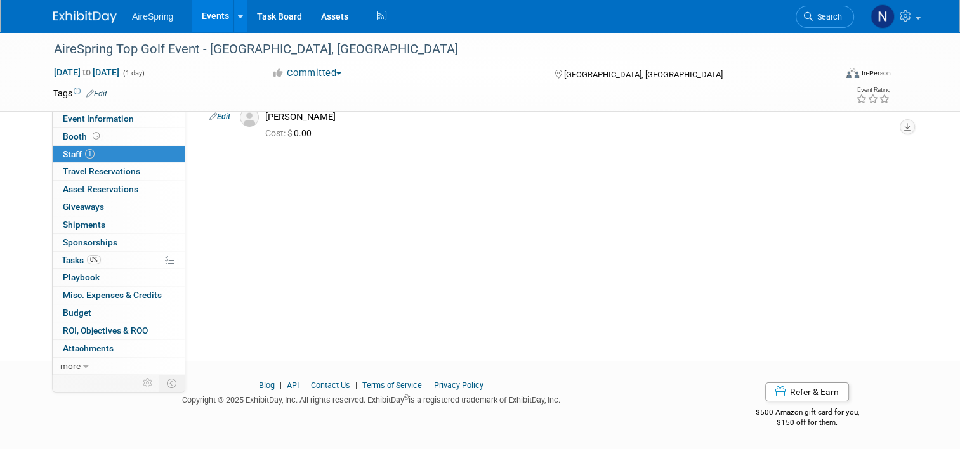
scroll to position [0, 0]
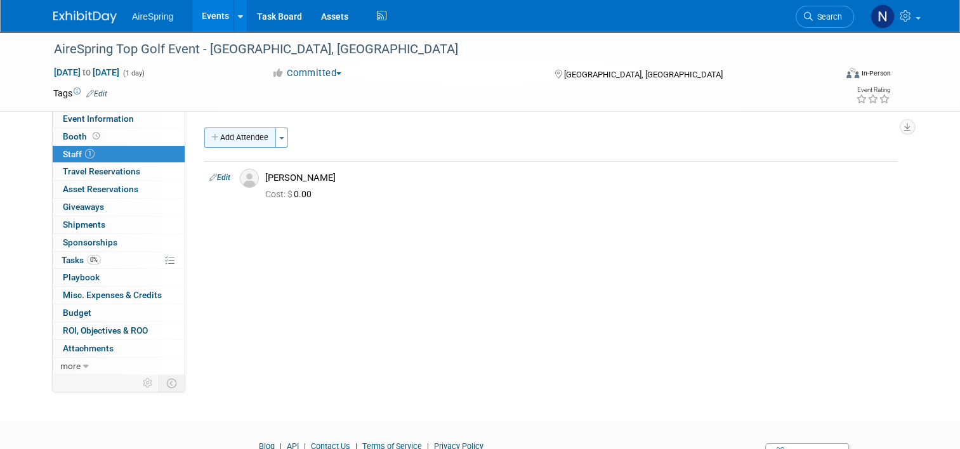
click at [234, 139] on button "Add Attendee" at bounding box center [240, 138] width 72 height 20
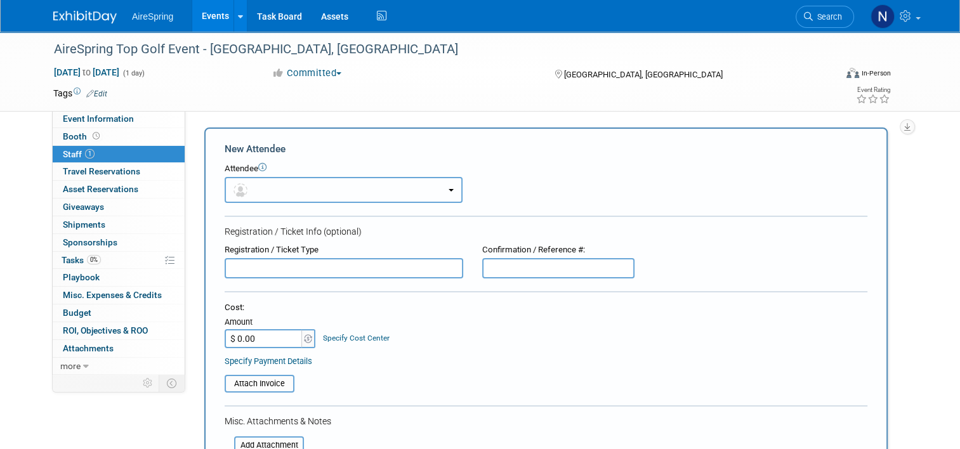
click at [253, 198] on button "button" at bounding box center [344, 190] width 238 height 26
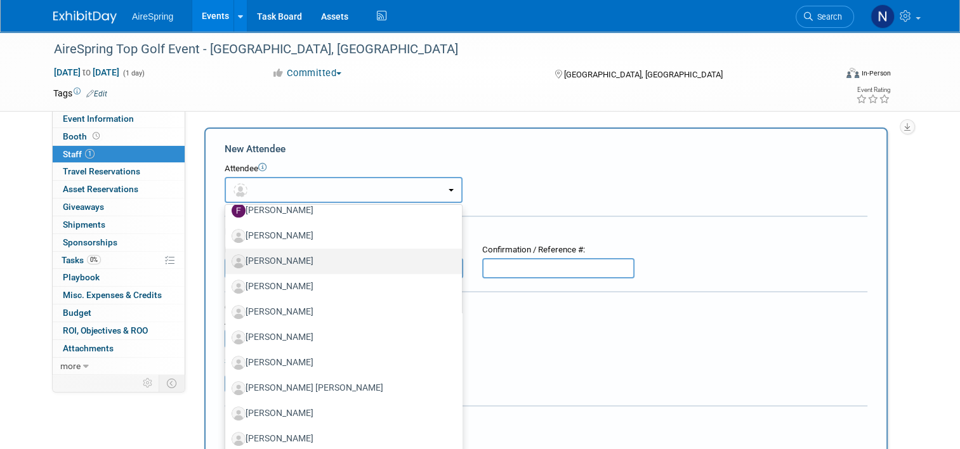
scroll to position [635, 0]
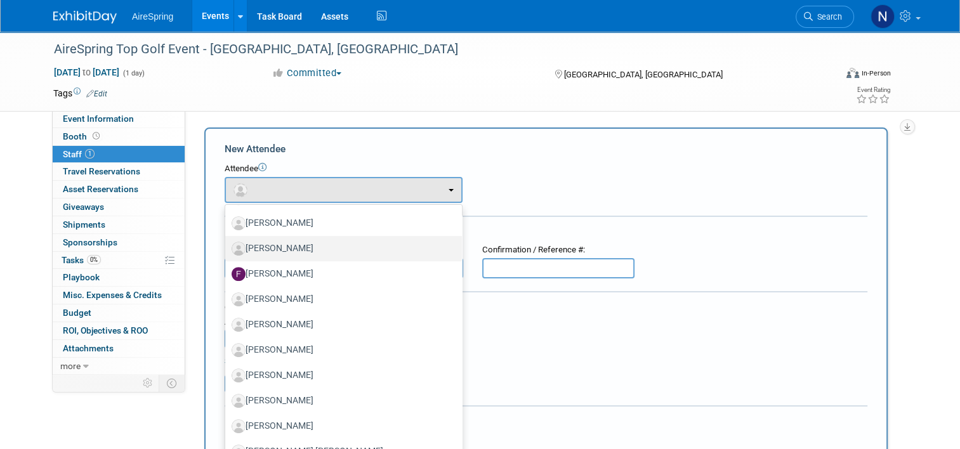
click at [279, 252] on label "Felix Toscano" at bounding box center [341, 249] width 218 height 20
click at [227, 251] on input "Felix Toscano" at bounding box center [223, 247] width 8 height 8
select select "50e6b99f-ab3d-4b92-8ccb-bbb0895c9953"
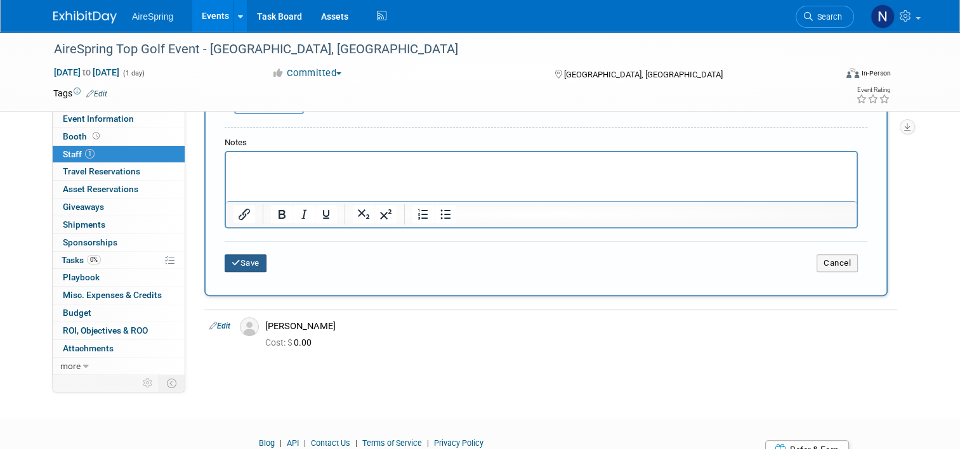
click at [241, 260] on button "Save" at bounding box center [246, 264] width 42 height 18
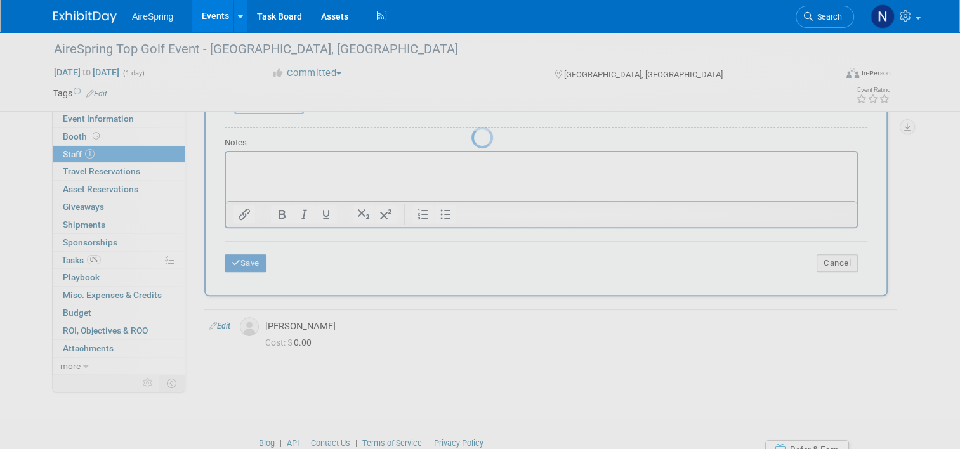
scroll to position [61, 0]
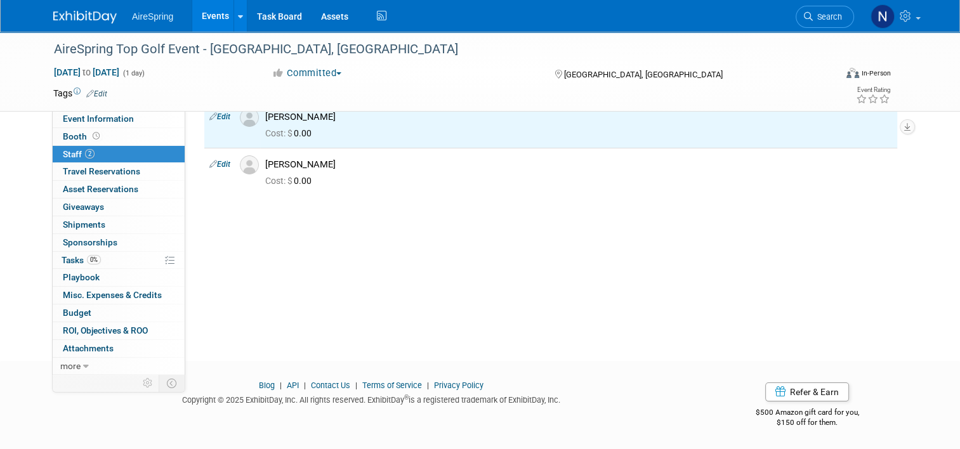
click at [195, 15] on link "Events" at bounding box center [215, 16] width 46 height 32
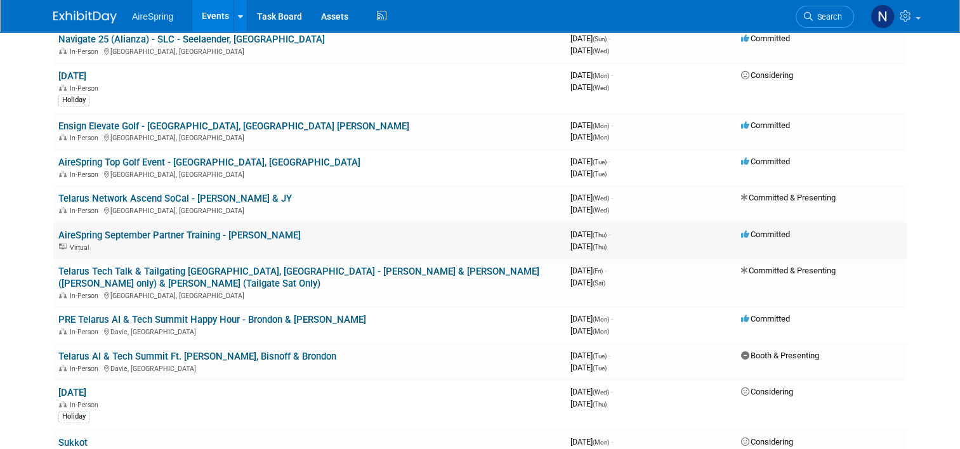
scroll to position [825, 0]
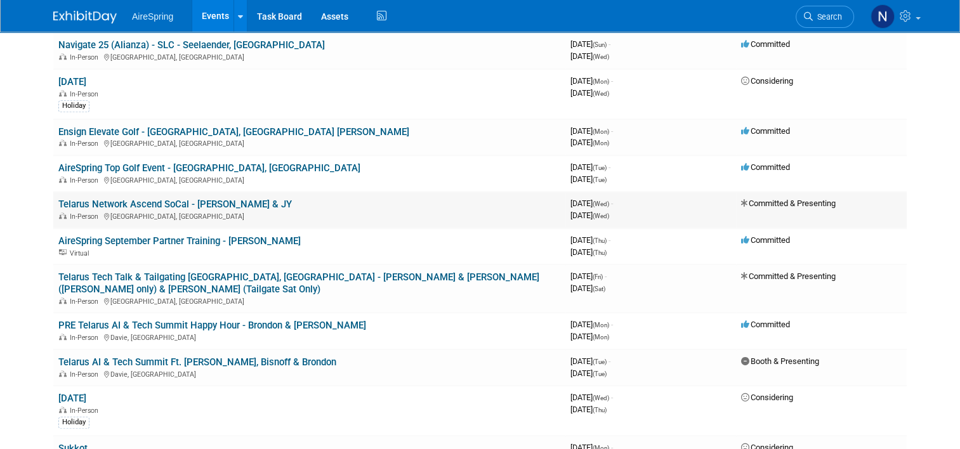
click at [222, 199] on link "Telarus Network Ascend SoCal - [PERSON_NAME] & JY" at bounding box center [175, 204] width 234 height 11
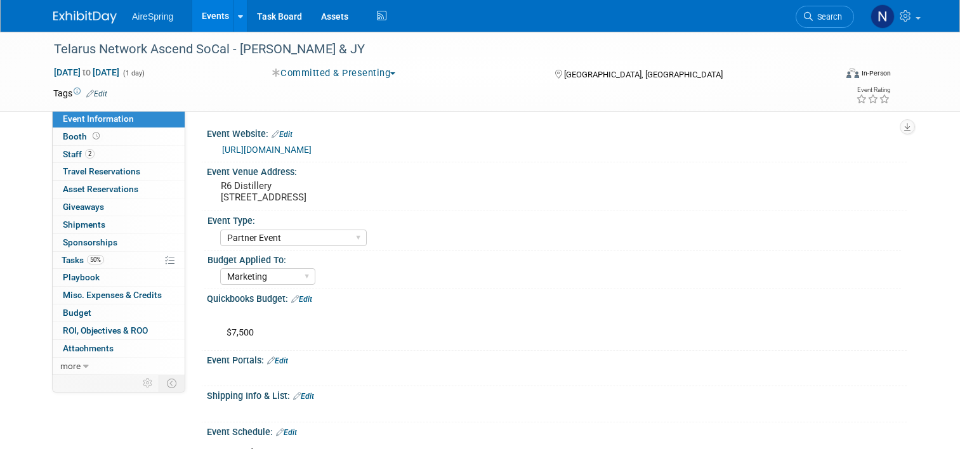
select select "Partner Event"
select select "Marketing"
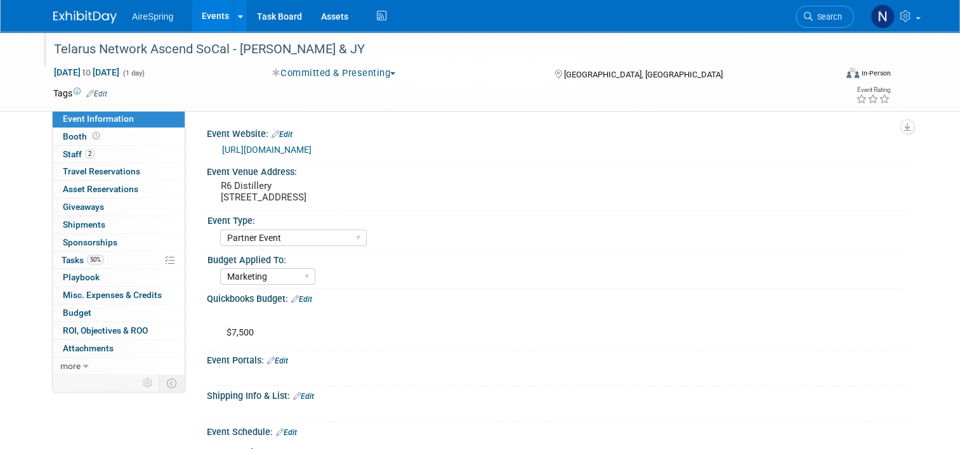
click at [317, 39] on div "Telarus Network Ascend SoCal - Castillo & JY" at bounding box center [435, 49] width 771 height 23
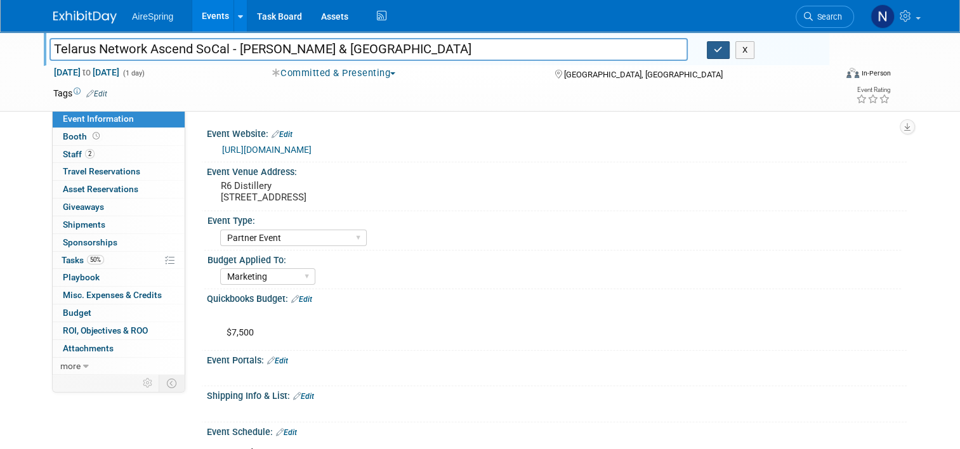
type input "Telarus Network Ascend SoCal - [PERSON_NAME] & [GEOGRAPHIC_DATA]"
click at [716, 41] on button "button" at bounding box center [718, 50] width 23 height 18
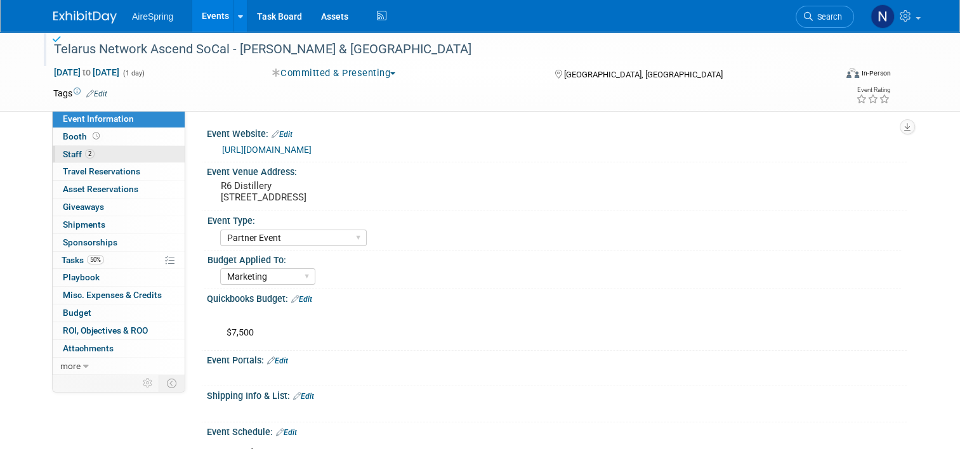
click at [53, 155] on link "2 Staff 2" at bounding box center [119, 154] width 132 height 17
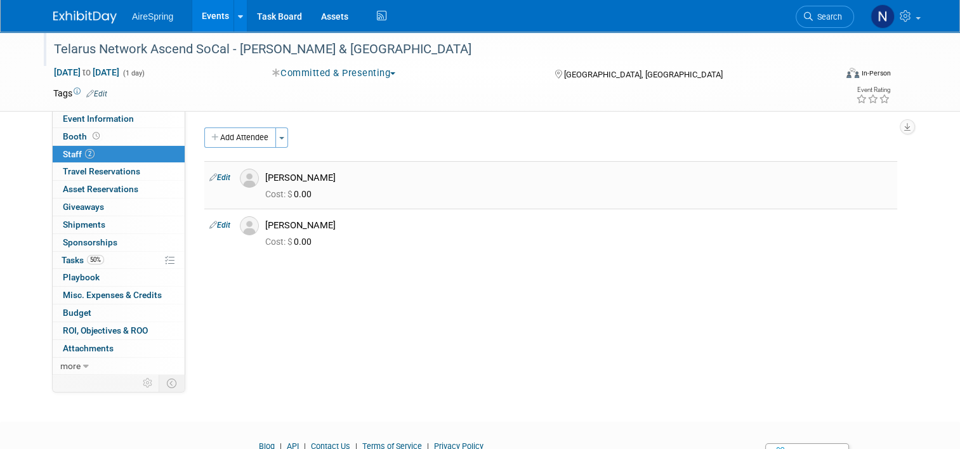
click at [216, 176] on link "Edit" at bounding box center [219, 177] width 21 height 9
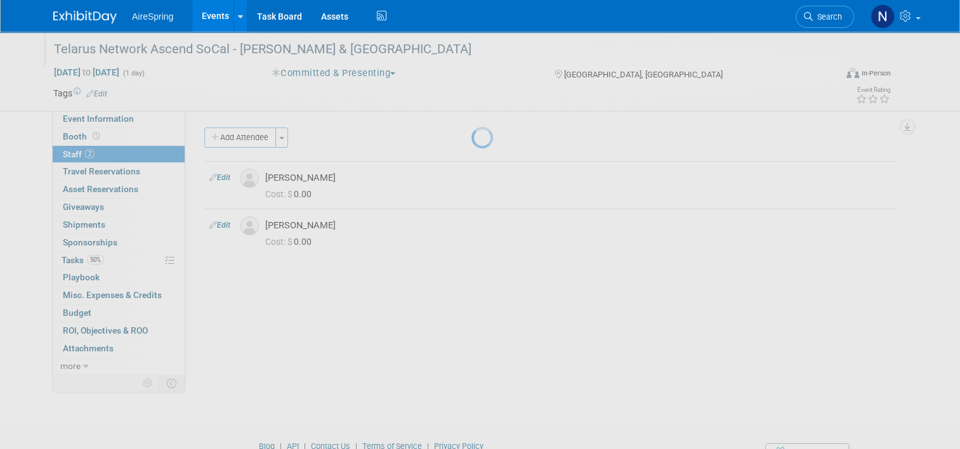
select select "c8e62633-bc5b-45fa-bb22-f5c15748a039"
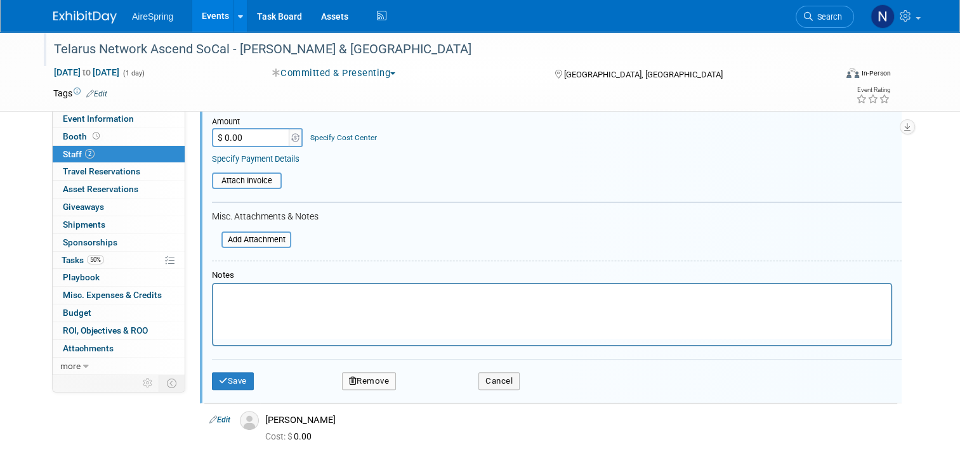
scroll to position [388, 0]
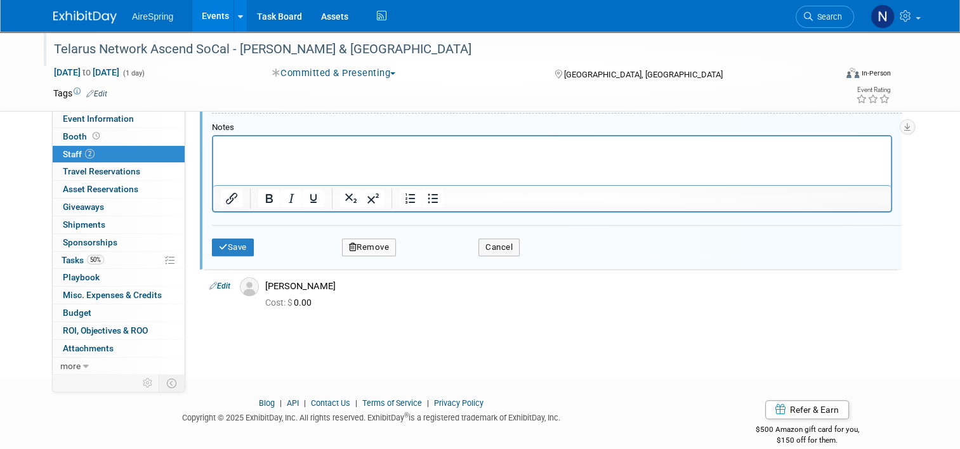
click at [351, 245] on button "Remove" at bounding box center [369, 248] width 55 height 18
drag, startPoint x: 417, startPoint y: 258, endPoint x: 390, endPoint y: 256, distance: 27.3
click at [420, 258] on link "Yes" at bounding box center [438, 254] width 37 height 20
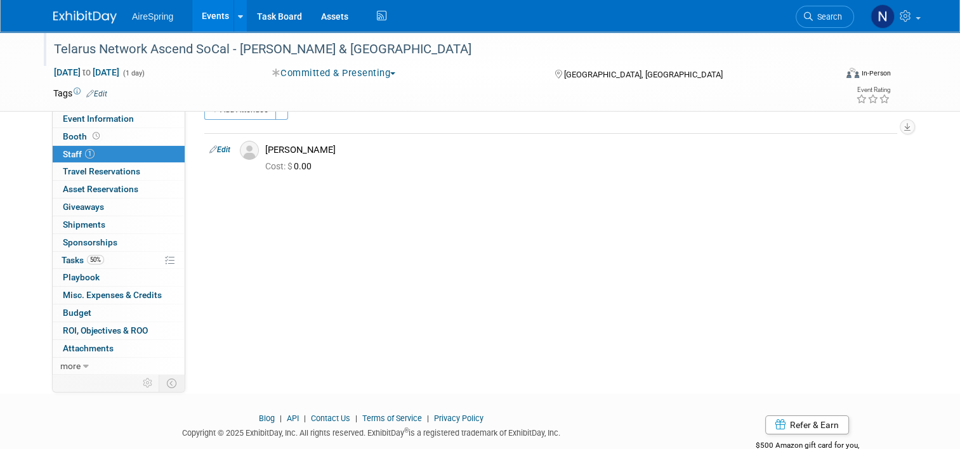
scroll to position [0, 0]
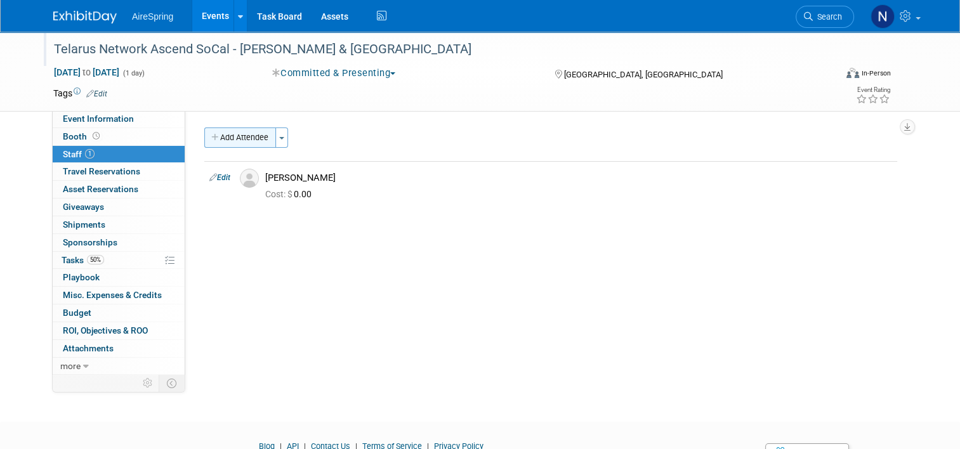
click at [214, 141] on button "Add Attendee" at bounding box center [240, 138] width 72 height 20
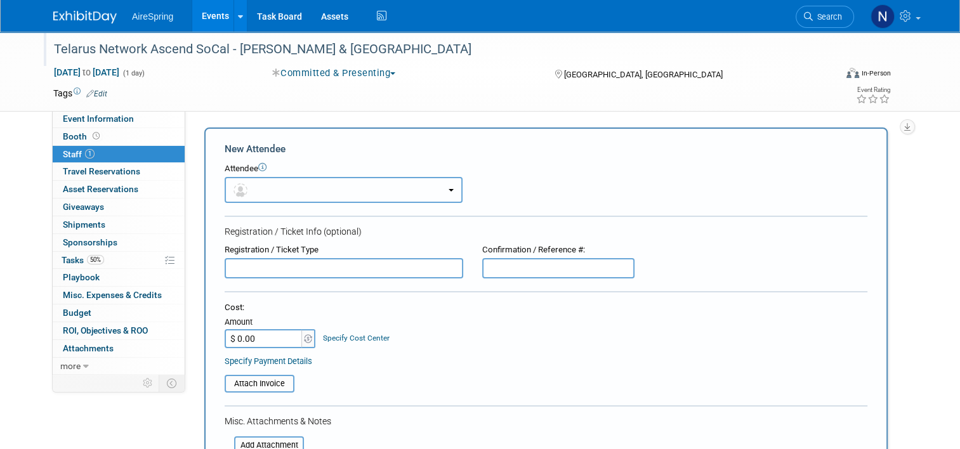
click at [244, 194] on button "button" at bounding box center [344, 190] width 238 height 26
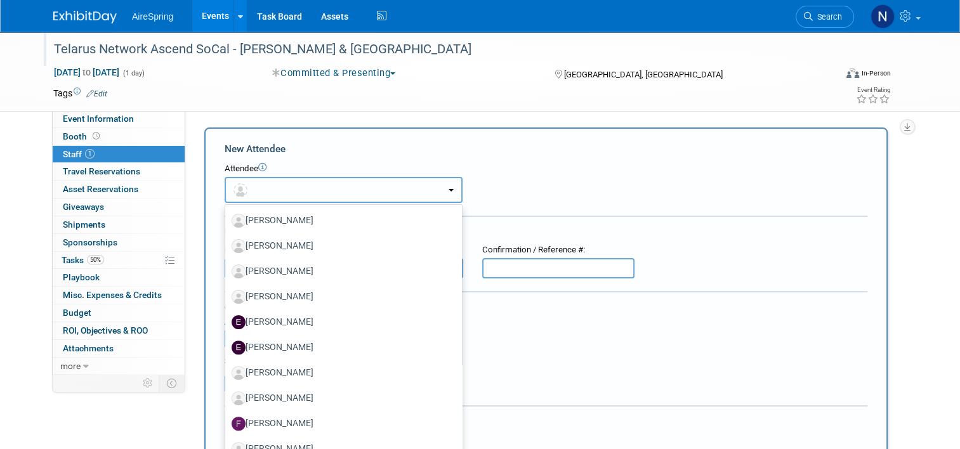
scroll to position [508, 0]
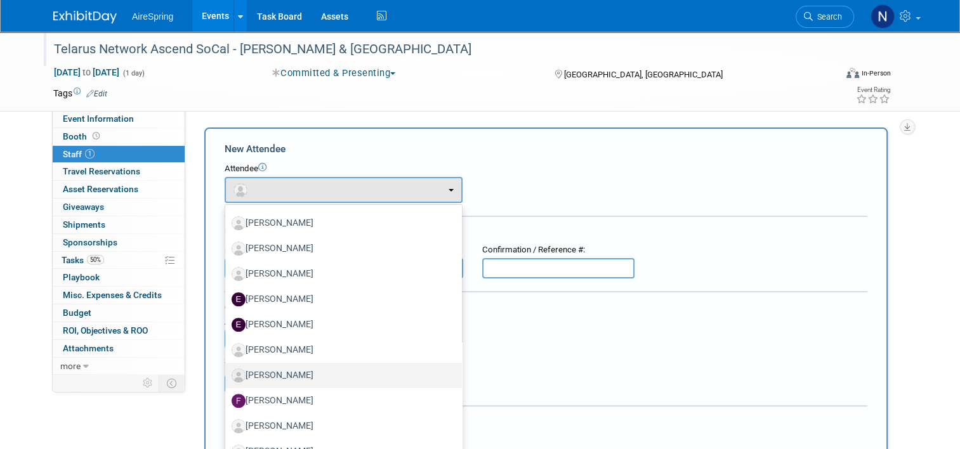
click at [262, 373] on label "Felix Toscano" at bounding box center [341, 376] width 218 height 20
click at [227, 373] on input "Felix Toscano" at bounding box center [223, 374] width 8 height 8
select select "50e6b99f-ab3d-4b92-8ccb-bbb0895c9953"
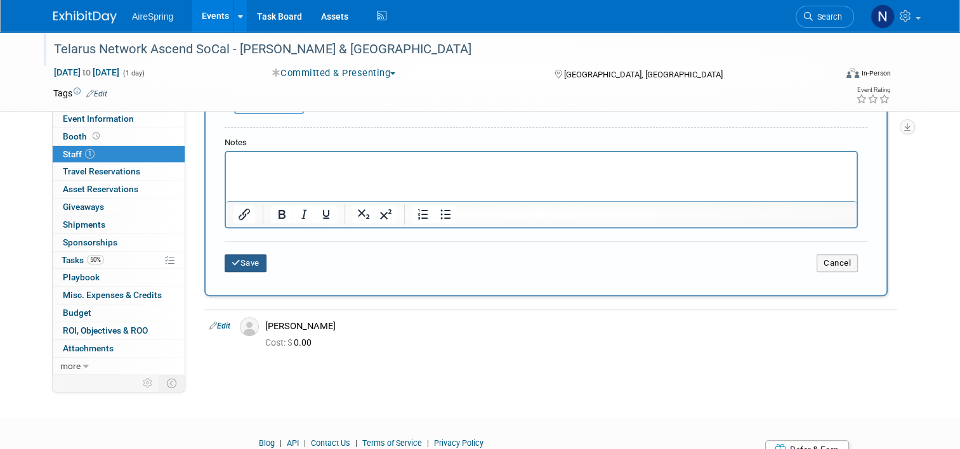
click at [232, 259] on icon "submit" at bounding box center [236, 263] width 9 height 8
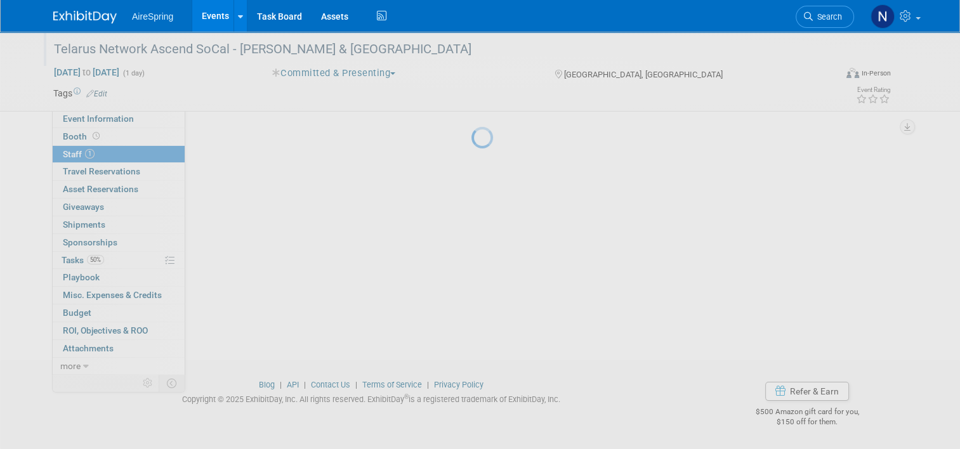
scroll to position [61, 0]
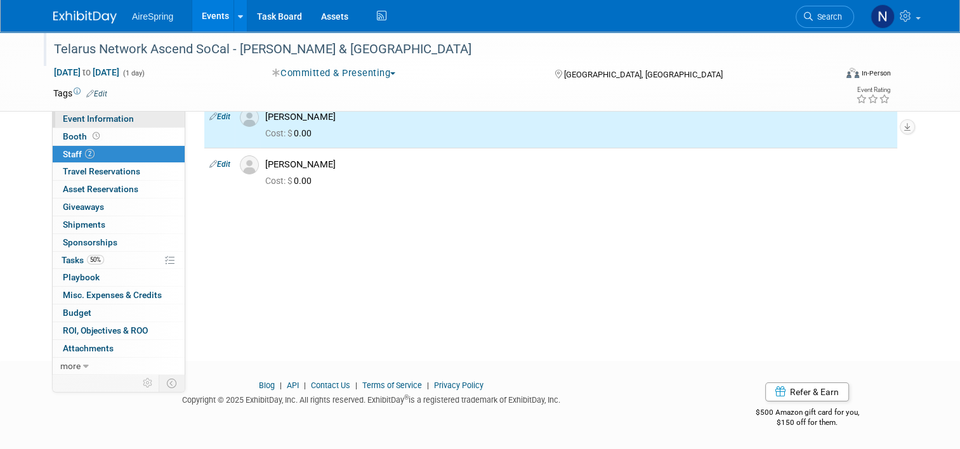
click at [70, 114] on span "Event Information" at bounding box center [98, 119] width 71 height 10
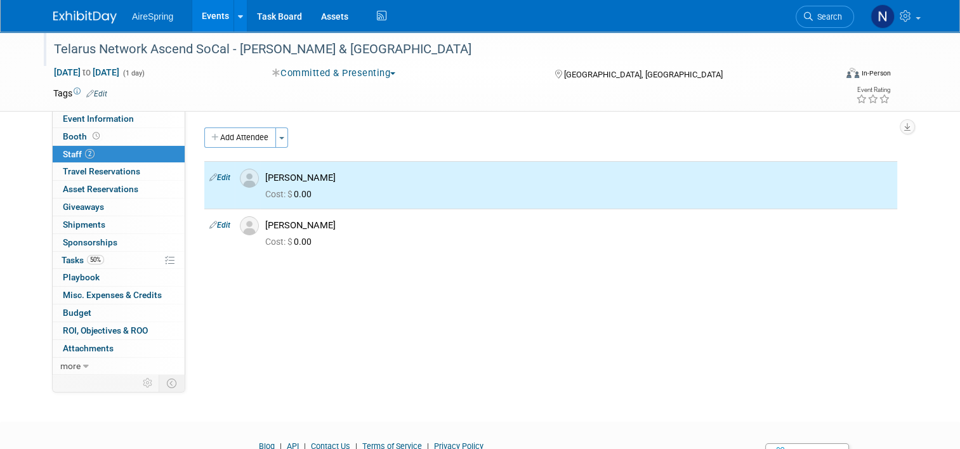
select select "Partner Event"
select select "Marketing"
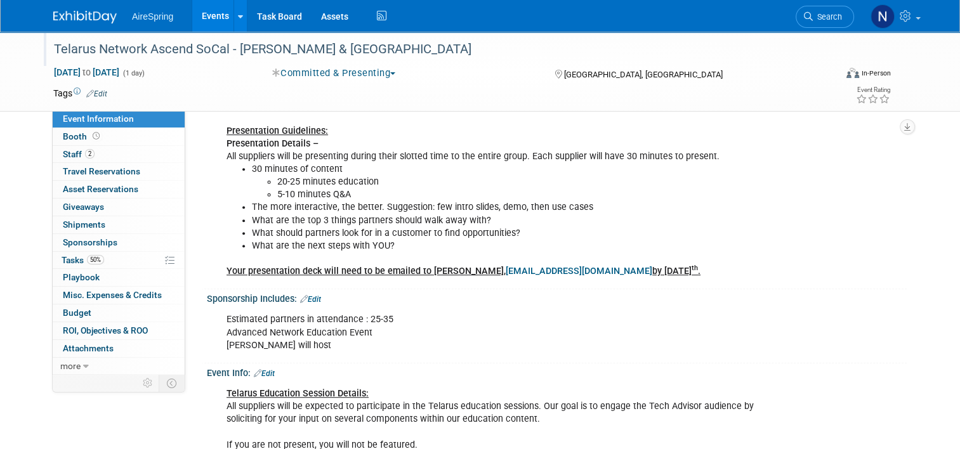
scroll to position [571, 0]
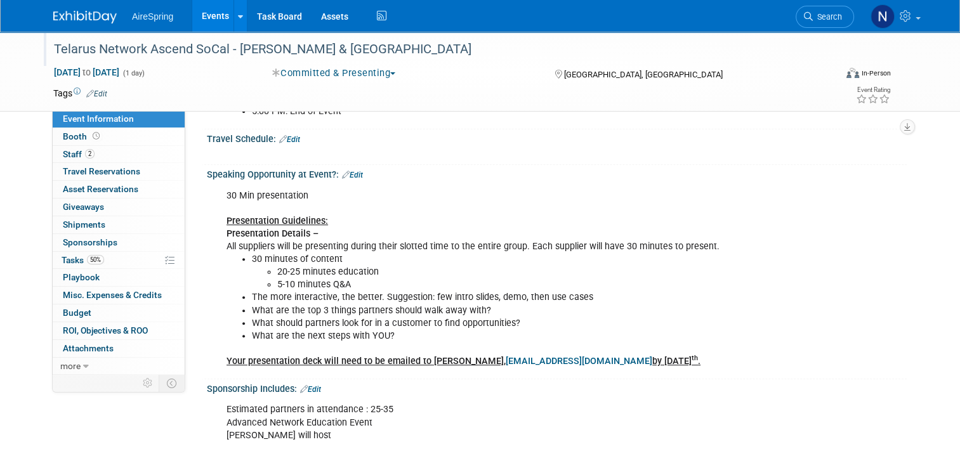
click at [348, 174] on link "Edit" at bounding box center [352, 175] width 21 height 9
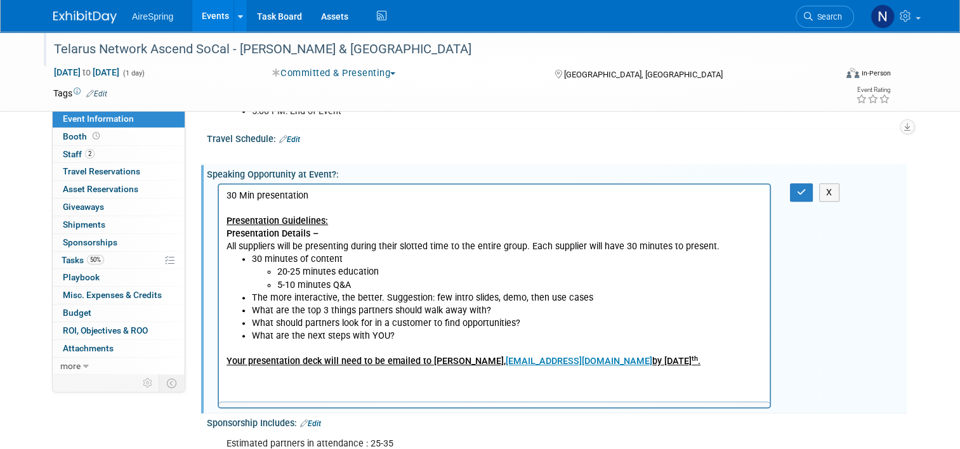
scroll to position [0, 0]
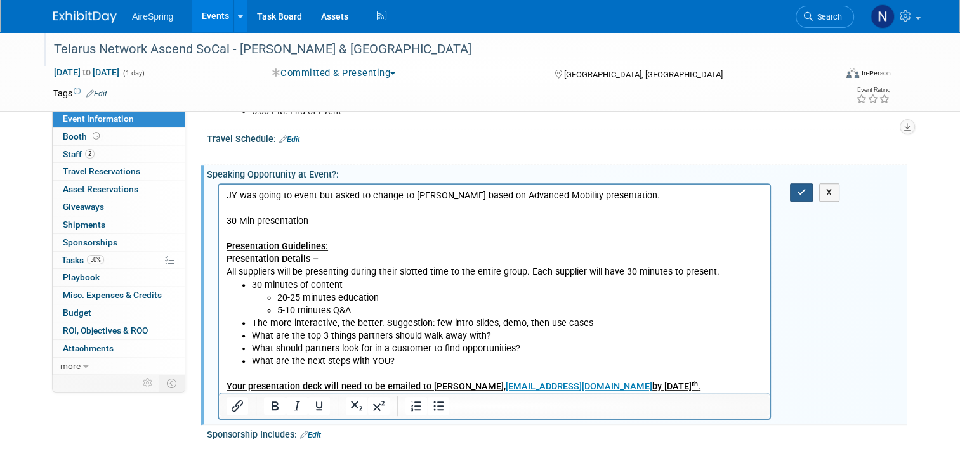
drag, startPoint x: 808, startPoint y: 184, endPoint x: 438, endPoint y: 1, distance: 412.7
click at [807, 188] on icon "button" at bounding box center [802, 192] width 10 height 9
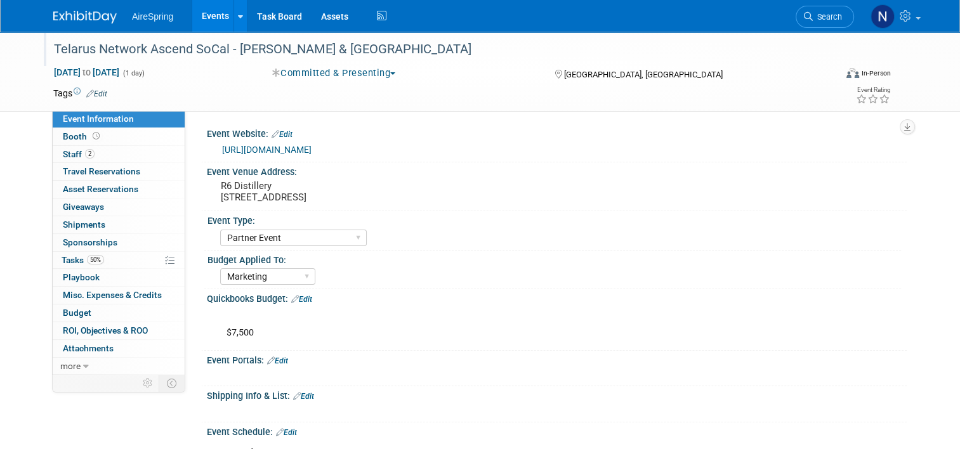
click at [312, 147] on link "https://web.cvent.com/event/eea45ceb-49fb-48b8-8cfb-125d7ca9ed81/summary" at bounding box center [266, 150] width 89 height 10
click at [114, 255] on link "50% Tasks 50%" at bounding box center [119, 260] width 132 height 17
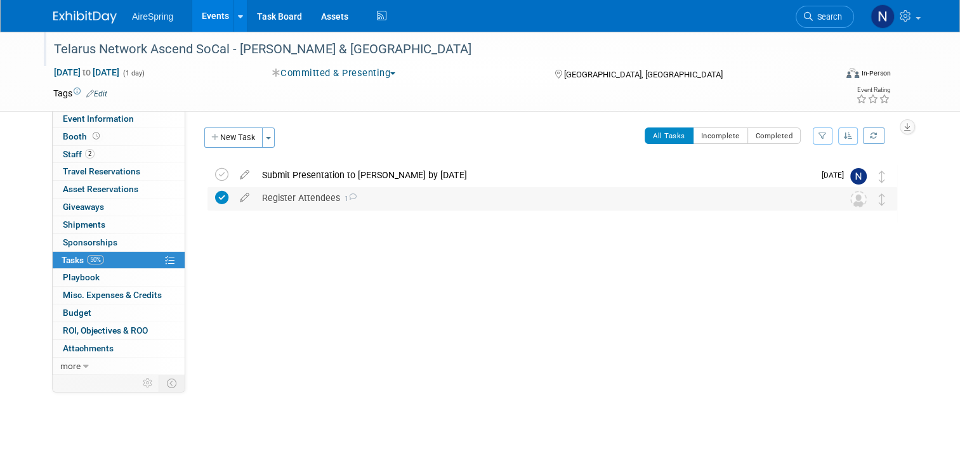
click at [310, 202] on div "Register Attendees 1" at bounding box center [540, 198] width 569 height 22
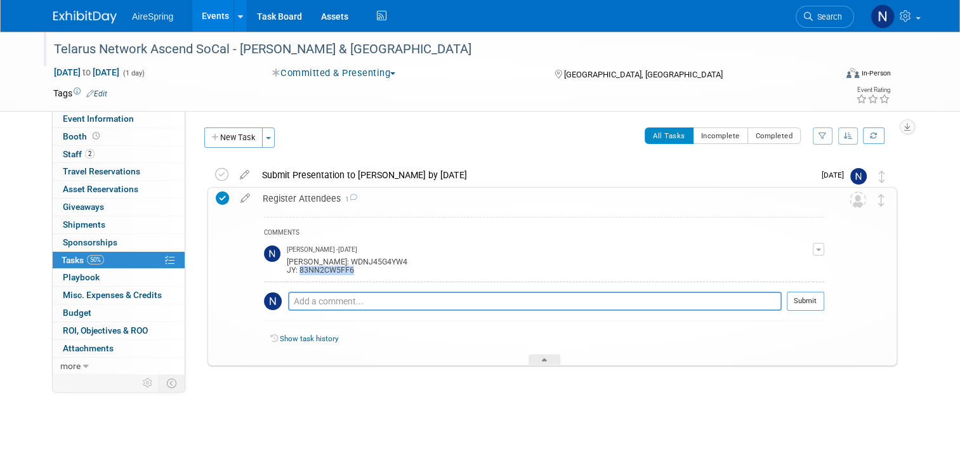
drag, startPoint x: 364, startPoint y: 271, endPoint x: 292, endPoint y: 272, distance: 72.4
click at [292, 272] on div "Castillo: WDNJ45G4YW4 JY: 83NN2CW5FF6" at bounding box center [550, 265] width 526 height 20
copy div "83NN2CW5FF6"
drag, startPoint x: 826, startPoint y: 249, endPoint x: 817, endPoint y: 250, distance: 9.6
click at [821, 249] on span "button" at bounding box center [818, 250] width 5 height 3
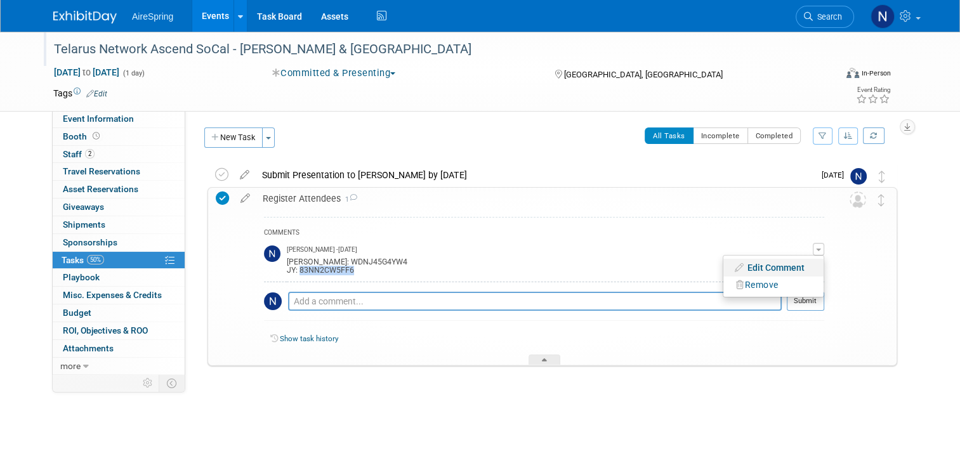
click at [759, 260] on link "Edit Comment" at bounding box center [774, 268] width 100 height 18
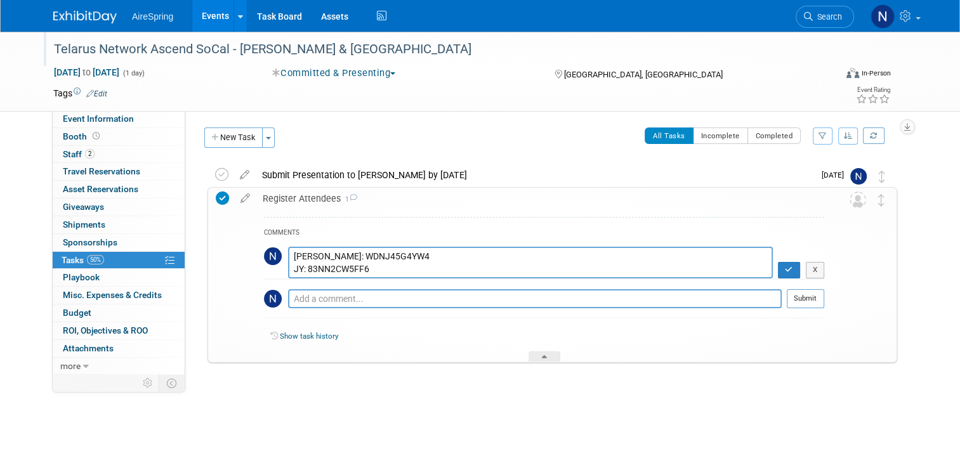
click at [381, 271] on textarea "Castillo: WDNJ45G4YW4 JY: 83NN2CW5FF6" at bounding box center [530, 262] width 485 height 31
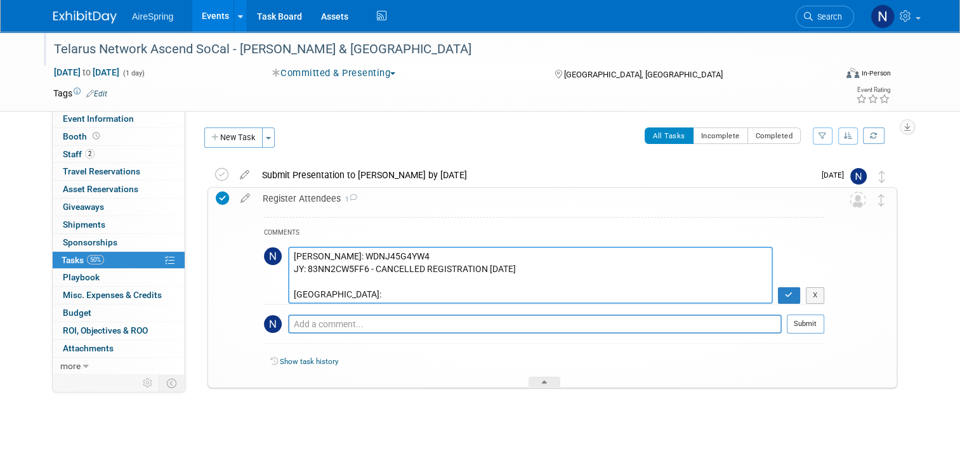
paste textarea "TFNKFMMDDCH"
type textarea "Castillo: WDNJ45G4YW4 JY: 83NN2CW5FF6 - CANCELLED REGISTRATION 8.29.25 Toscano:…"
click at [793, 295] on icon "button" at bounding box center [789, 295] width 8 height 8
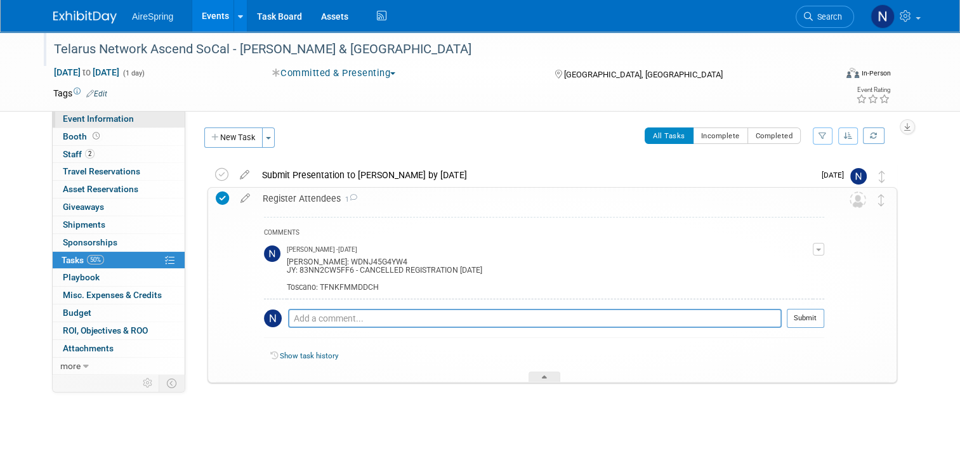
click at [132, 121] on link "Event Information" at bounding box center [119, 118] width 132 height 17
select select "Partner Event"
select select "Marketing"
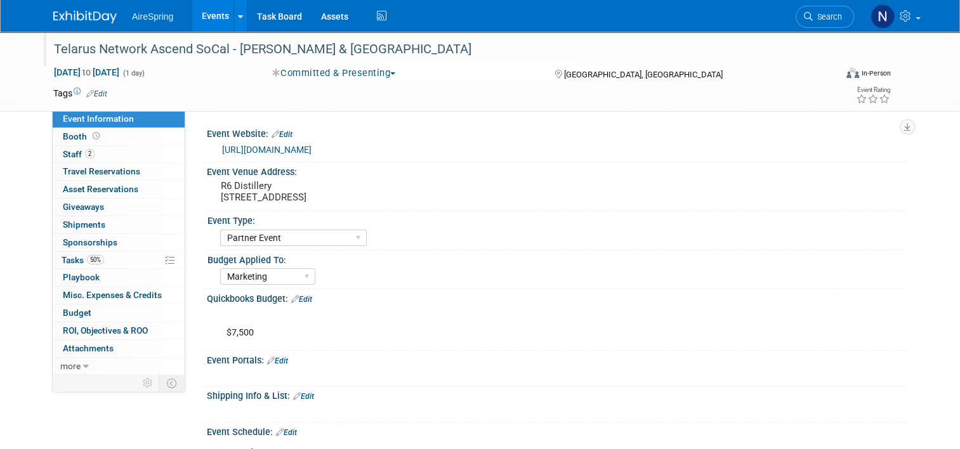
click at [215, 6] on link "Events" at bounding box center [215, 16] width 46 height 32
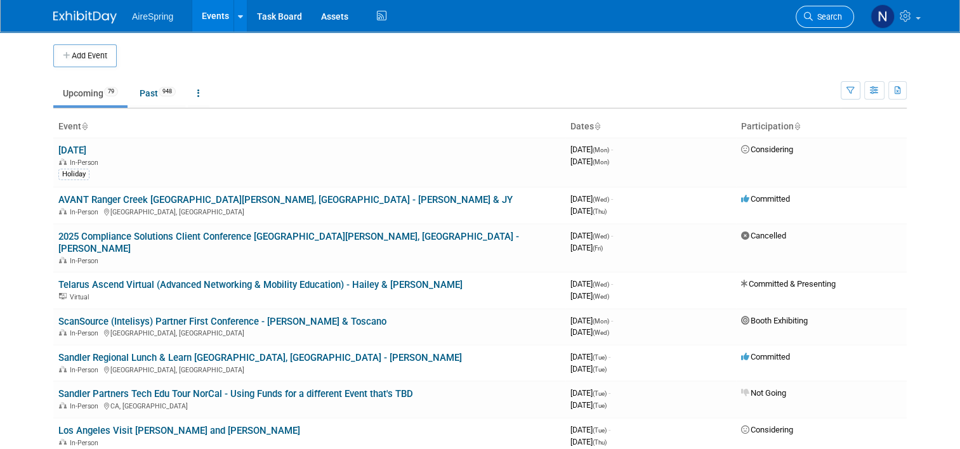
click at [813, 15] on icon at bounding box center [808, 16] width 9 height 9
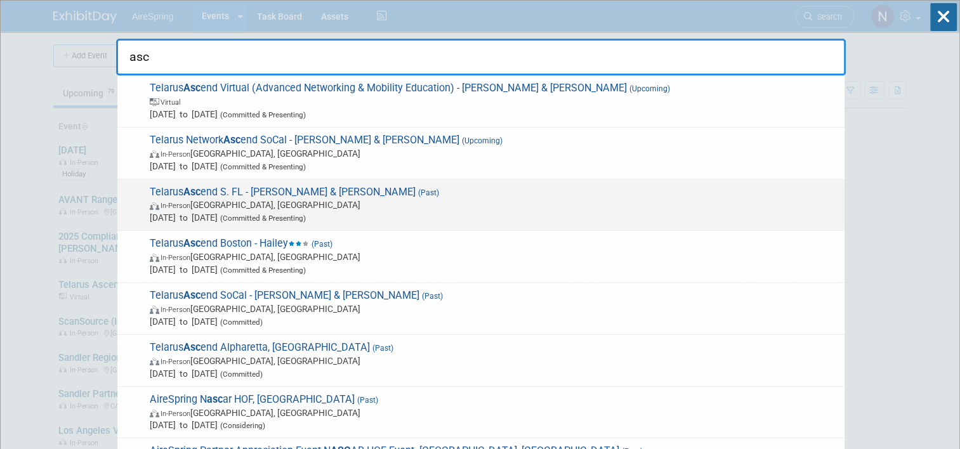
type input "asc"
click at [380, 193] on span "Telarus Asc end S. FL - [PERSON_NAME] & [PERSON_NAME] (Past) In-Person [GEOGRAP…" at bounding box center [492, 205] width 693 height 39
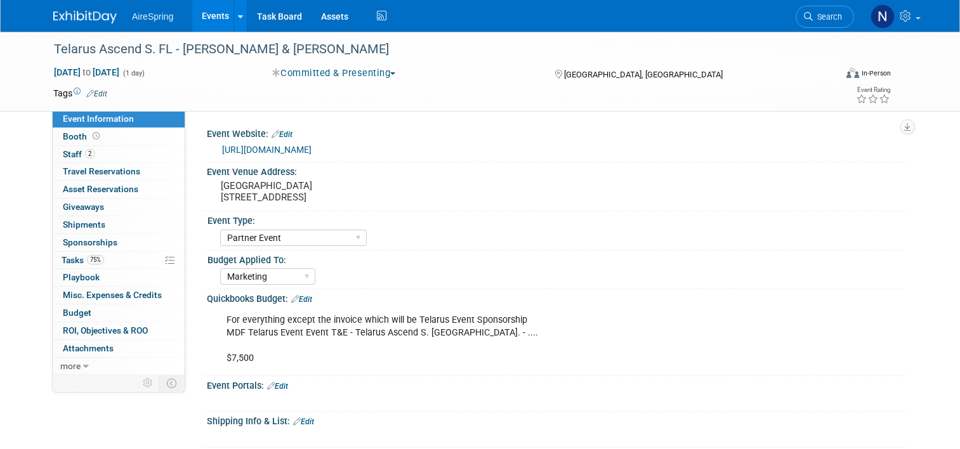
select select "Partner Event"
select select "Marketing"
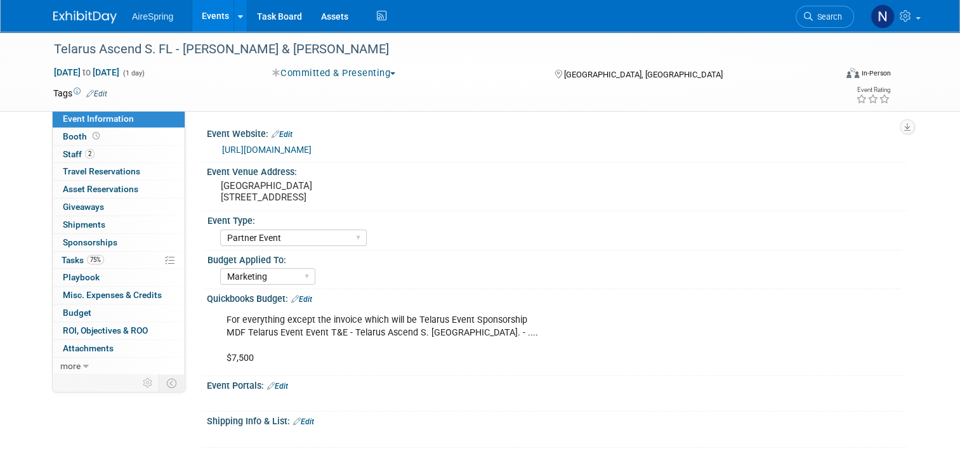
click at [225, 85] on div "Tags Edit" at bounding box center [400, 93] width 695 height 17
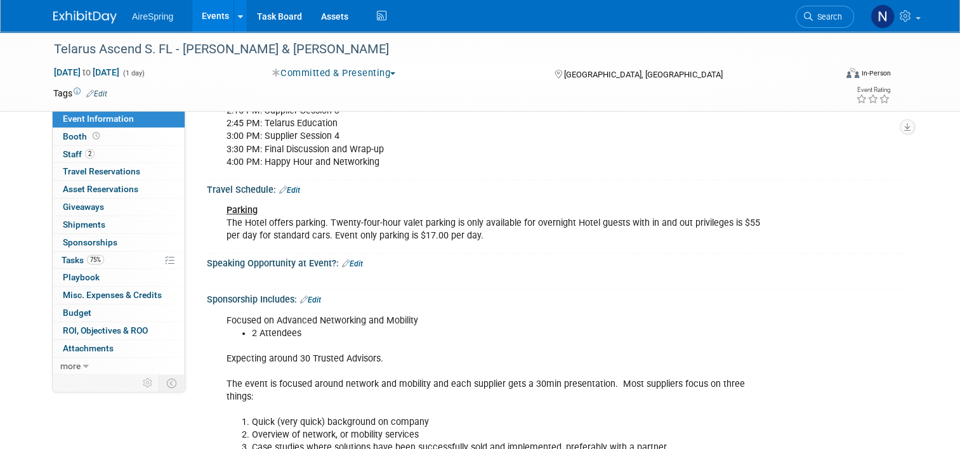
scroll to position [635, 0]
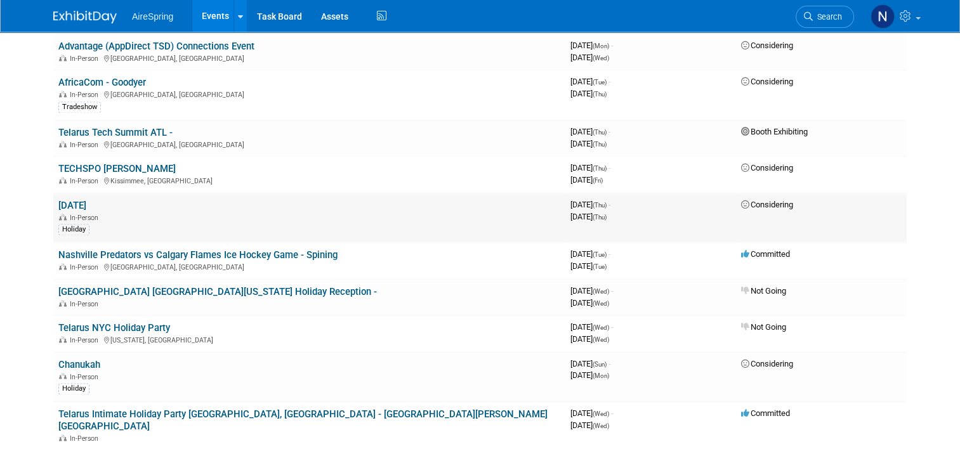
scroll to position [1904, 0]
click at [284, 408] on link "Telarus Intimate Holiday Party [GEOGRAPHIC_DATA], [GEOGRAPHIC_DATA] - [GEOGRAPH…" at bounding box center [302, 419] width 489 height 23
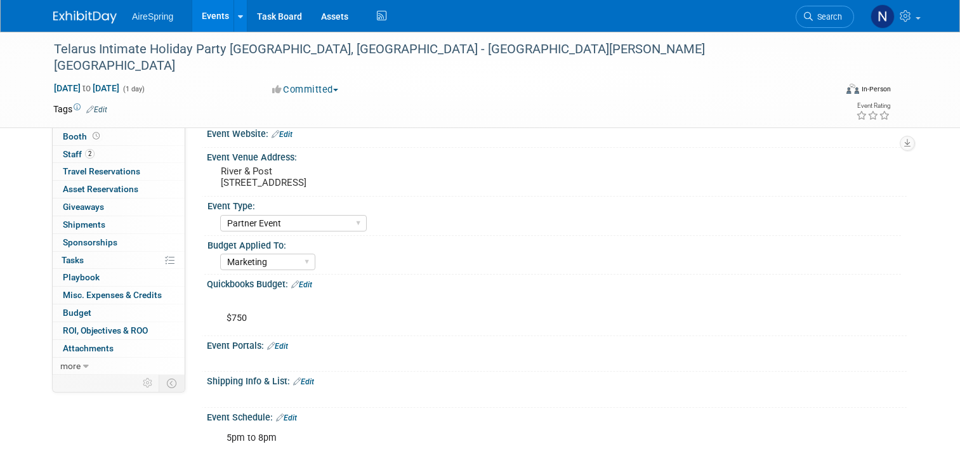
select select "Partner Event"
select select "Marketing"
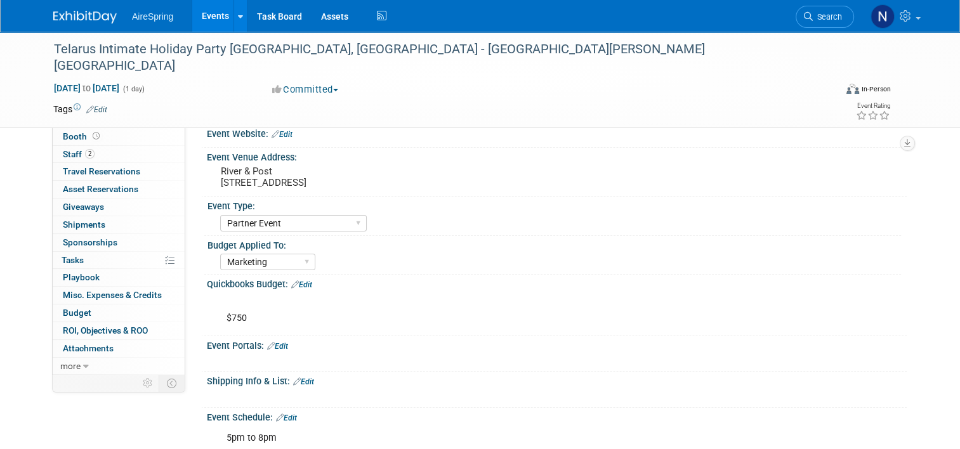
click at [312, 83] on button "Committed" at bounding box center [306, 89] width 76 height 13
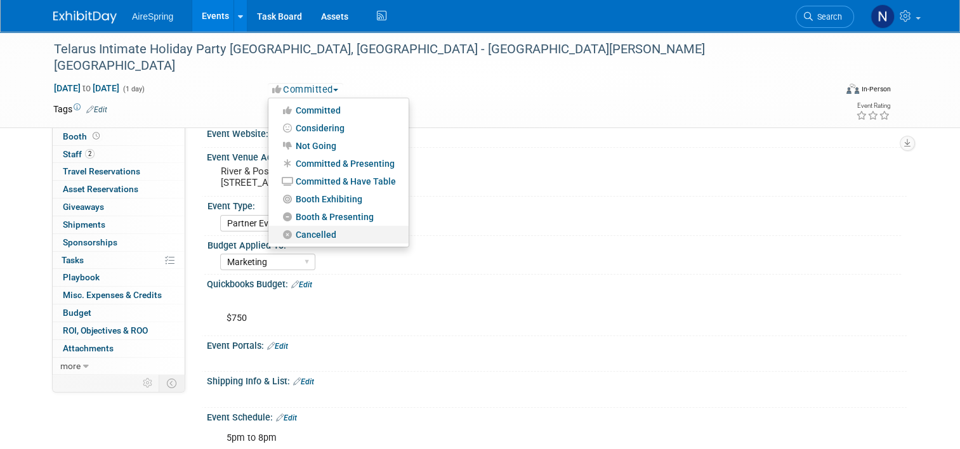
click at [320, 226] on link "Cancelled" at bounding box center [338, 235] width 140 height 18
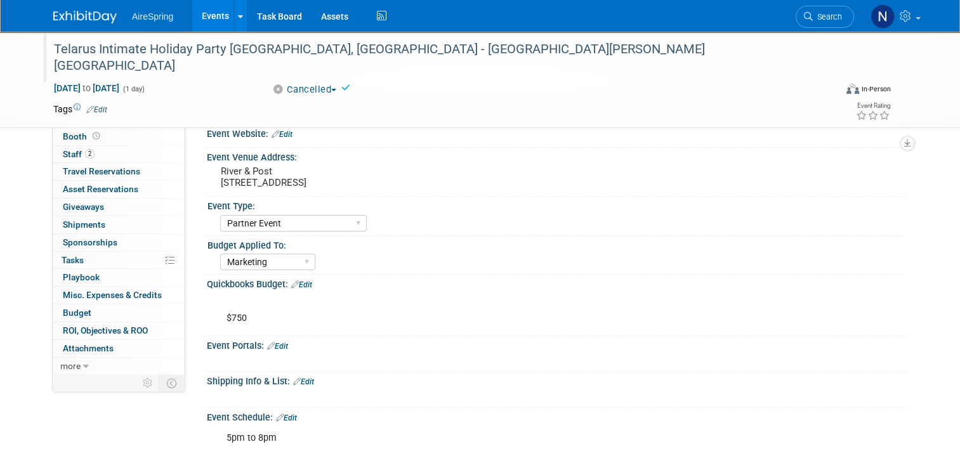
click at [435, 63] on div "Telarus Intimate Holiday Party Jacksonville, FL - Hester, Brondon" at bounding box center [437, 57] width 786 height 50
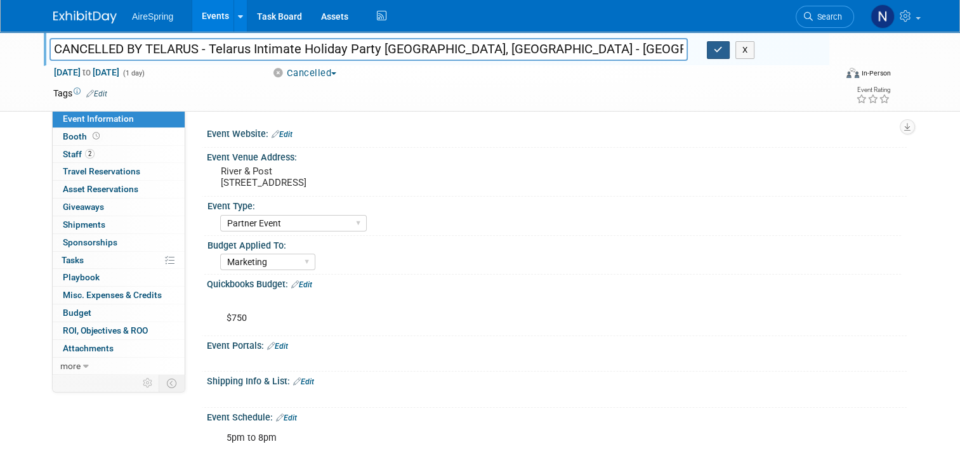
type input "CANCELLED BY TELARUS - Telarus Intimate Holiday Party [GEOGRAPHIC_DATA], [GEOGR…"
click at [719, 46] on icon "button" at bounding box center [718, 50] width 9 height 8
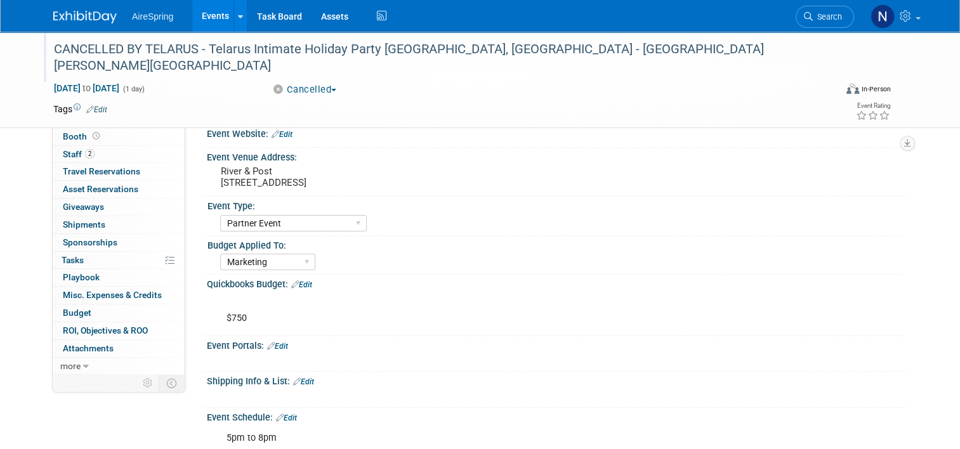
click at [194, 22] on link "Events" at bounding box center [215, 16] width 46 height 32
